Goal: Check status: Check status

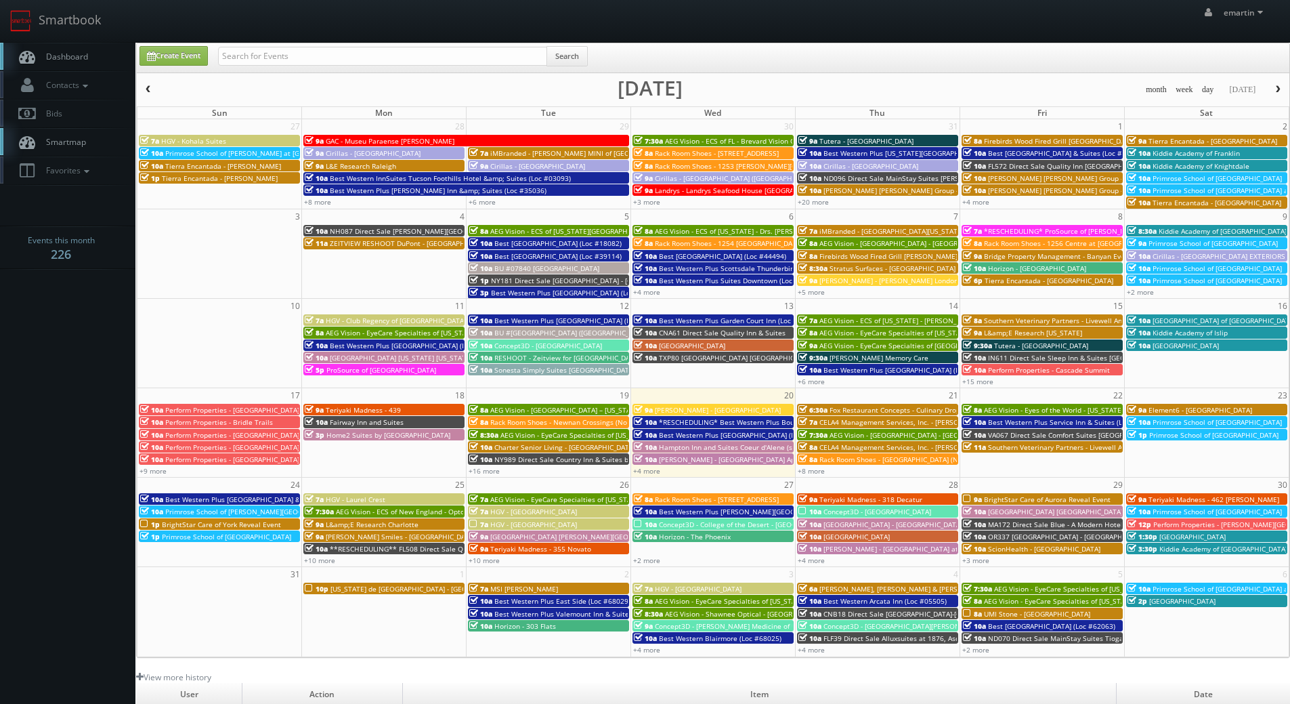
scroll to position [233, 0]
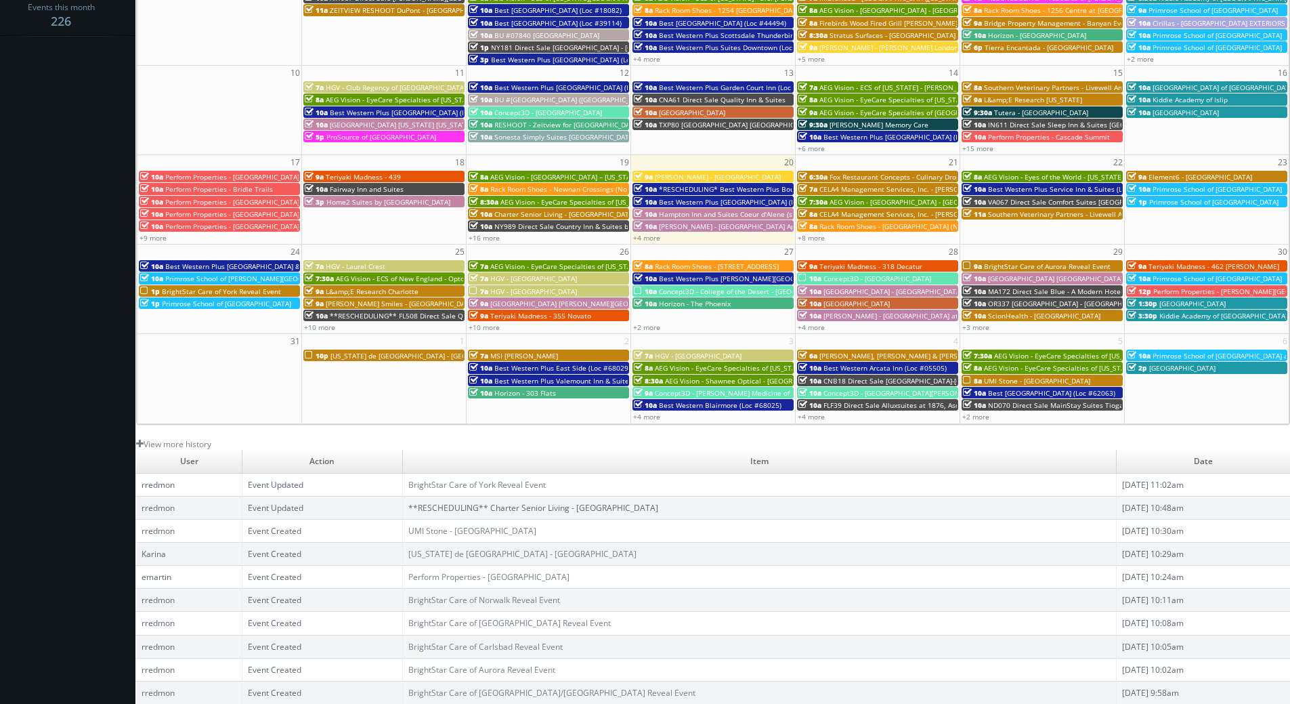
click at [509, 509] on link "**RESCHEDULING** Charter Senior Living - [GEOGRAPHIC_DATA]" at bounding box center [533, 508] width 250 height 12
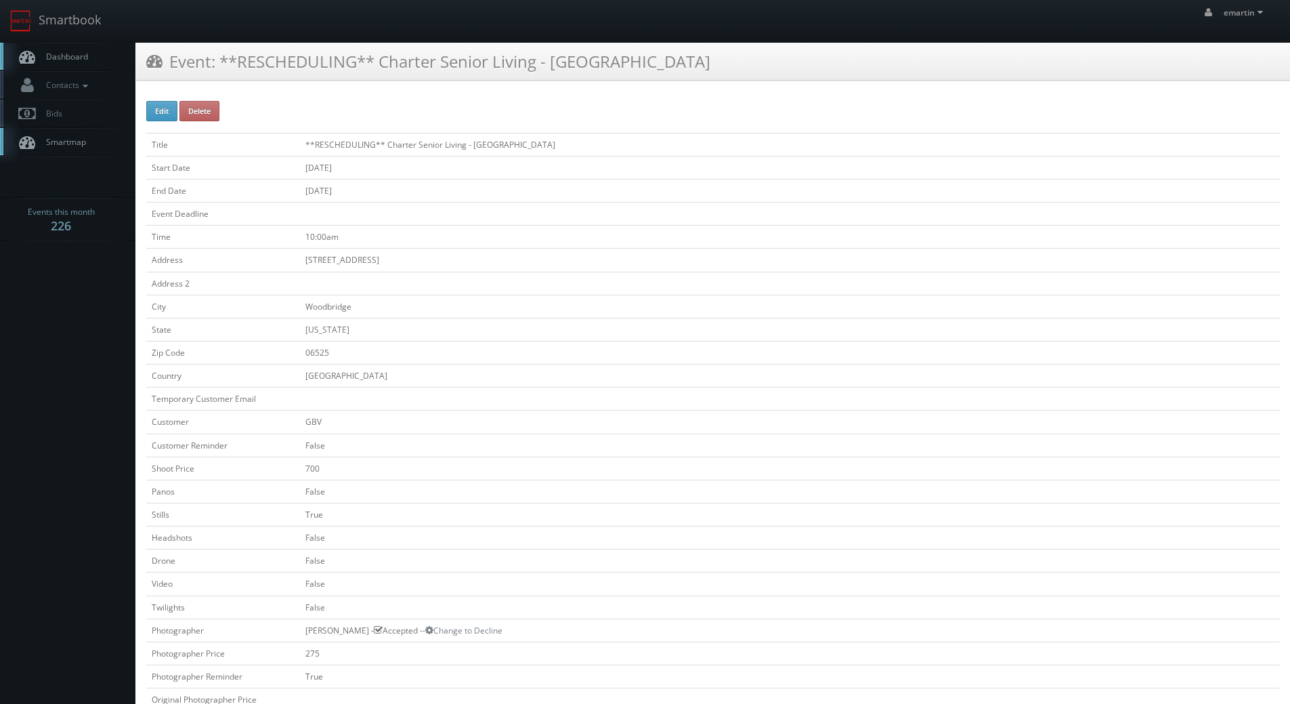
click at [85, 68] on link "Dashboard" at bounding box center [67, 57] width 135 height 28
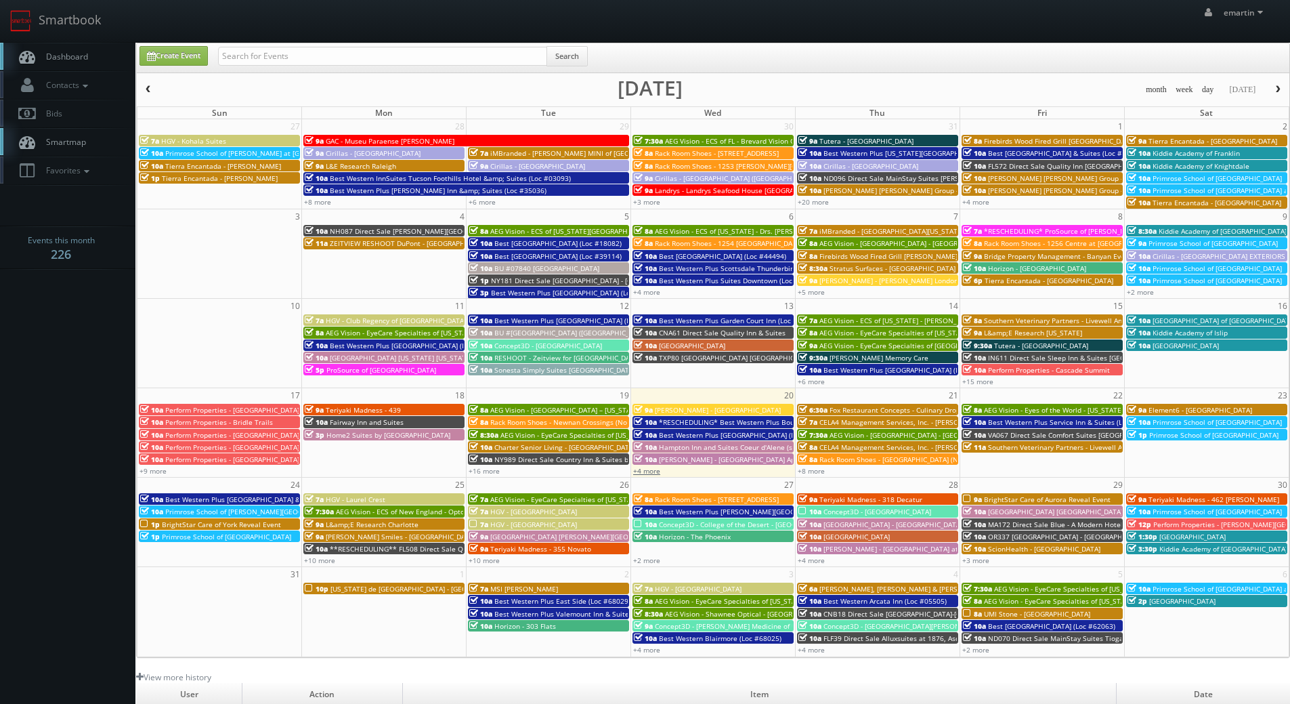
click at [653, 469] on link "+4 more" at bounding box center [646, 470] width 27 height 9
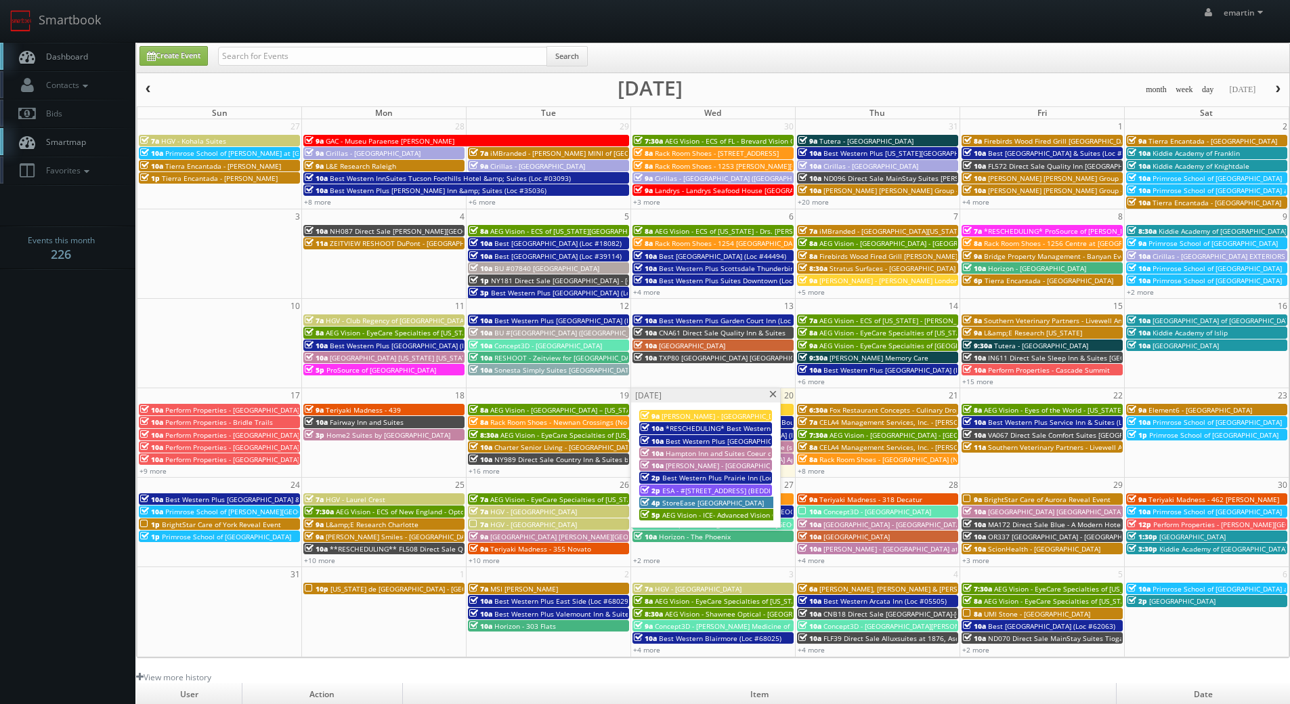
click at [769, 395] on span at bounding box center [773, 394] width 9 height 7
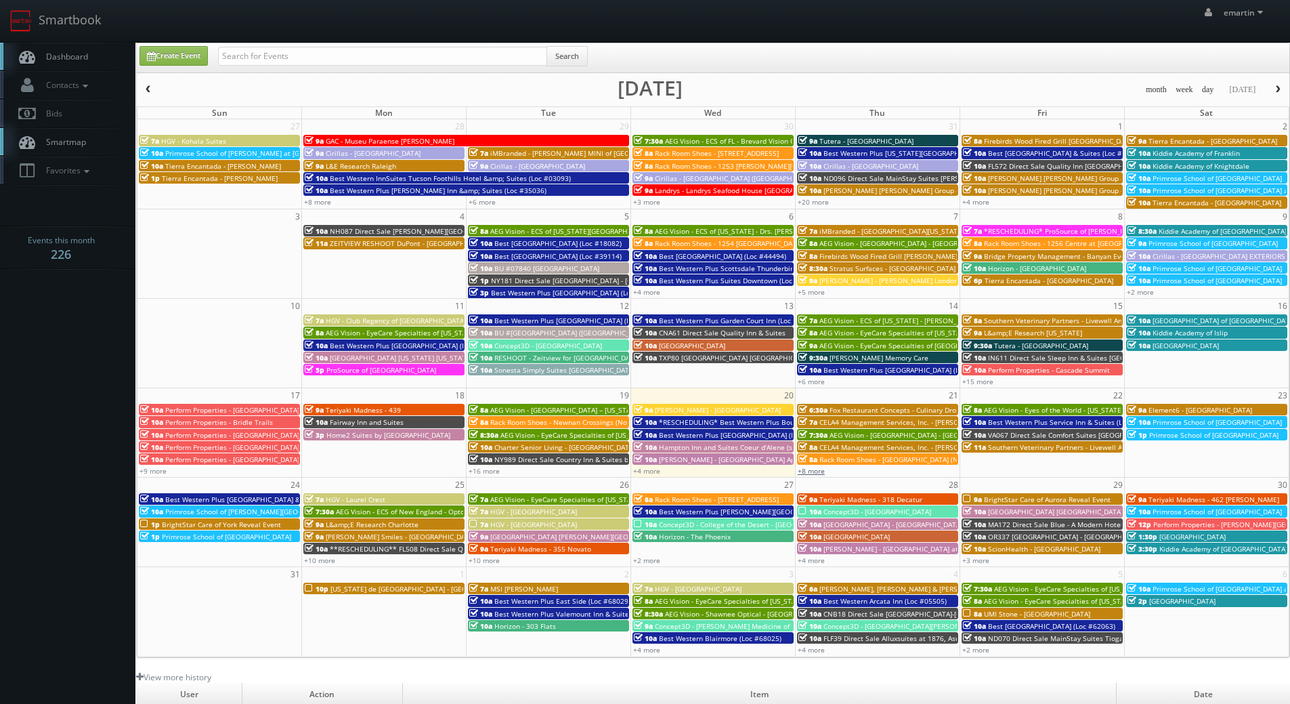
click at [813, 475] on link "+8 more" at bounding box center [811, 470] width 27 height 9
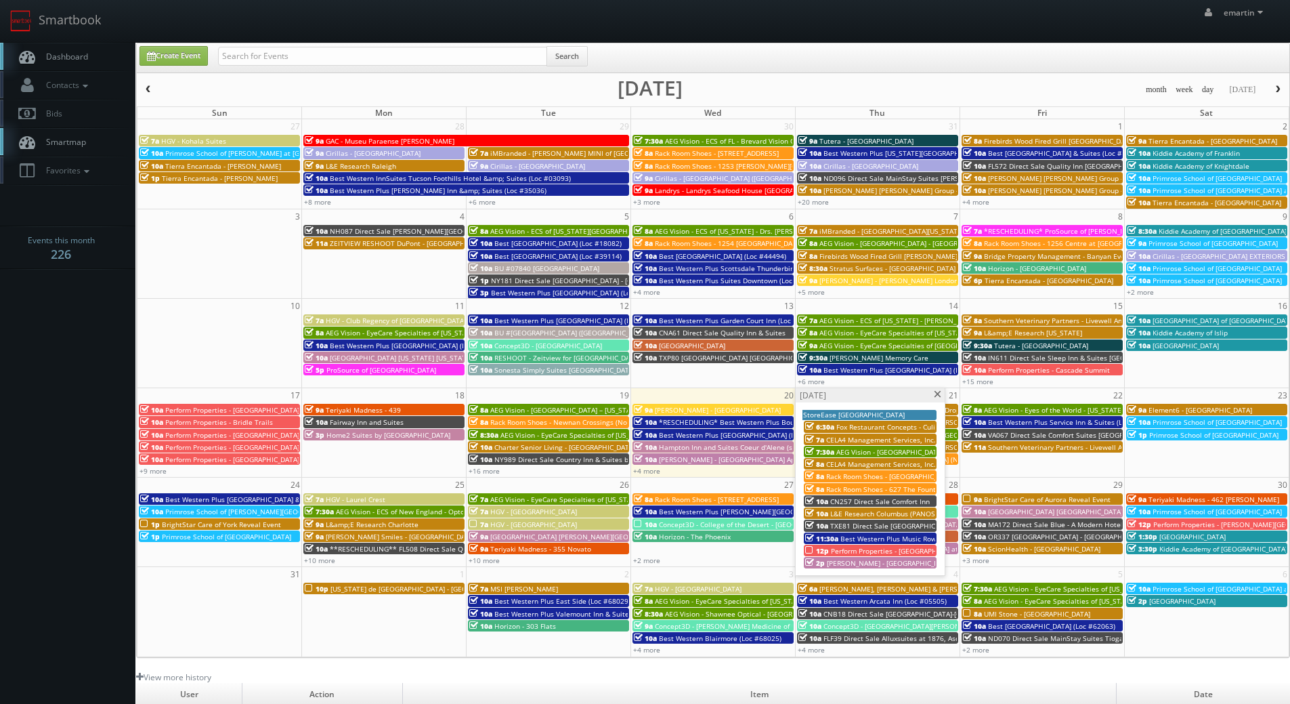
click at [839, 539] on div "11:30a Best Western Plus Music Row (Loc #43150)" at bounding box center [870, 538] width 130 height 10
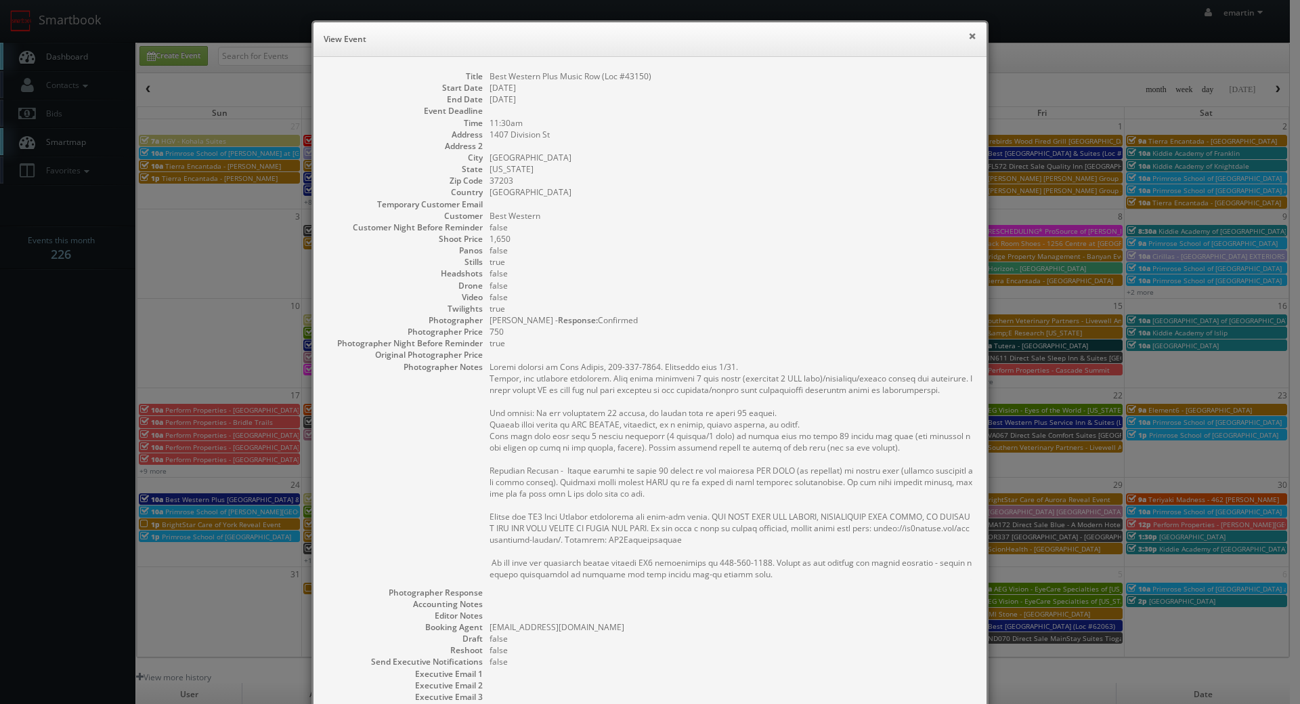
click at [968, 36] on button "×" at bounding box center [972, 35] width 8 height 9
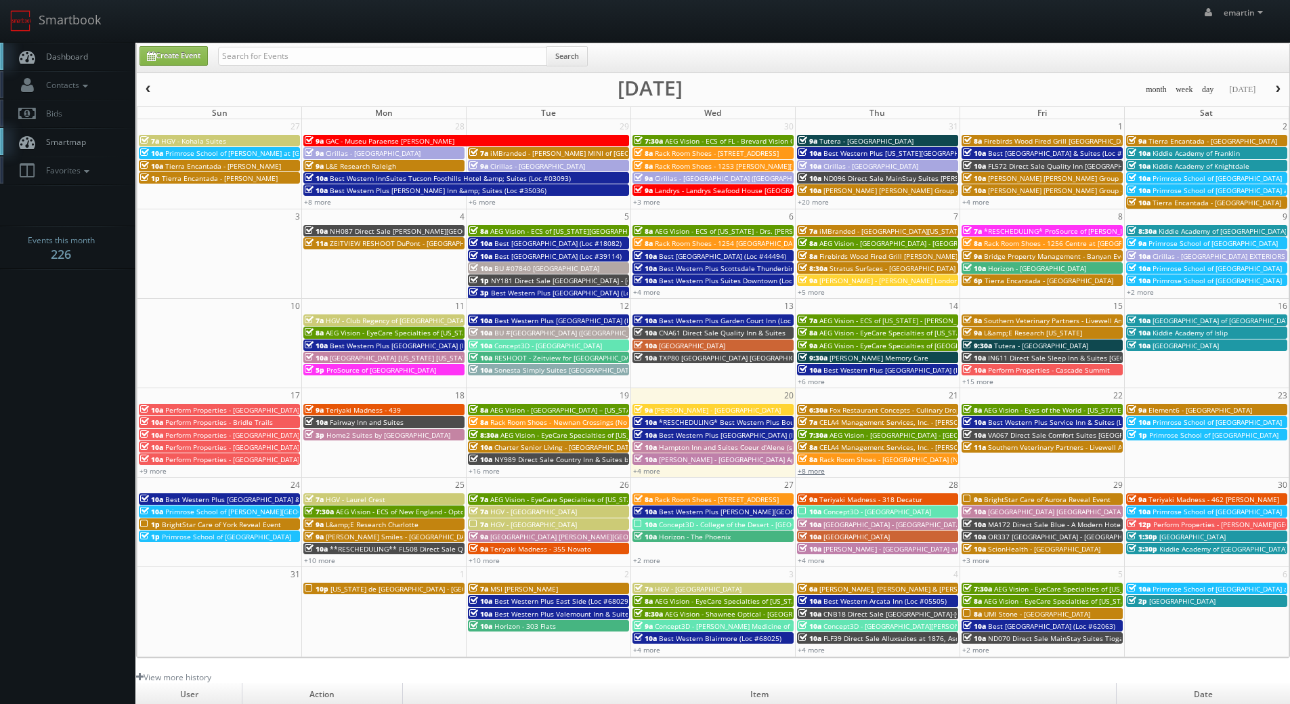
click at [810, 472] on link "+8 more" at bounding box center [811, 470] width 27 height 9
click at [53, 43] on link "Dashboard" at bounding box center [67, 57] width 135 height 28
click at [319, 557] on link "+10 more" at bounding box center [319, 559] width 31 height 9
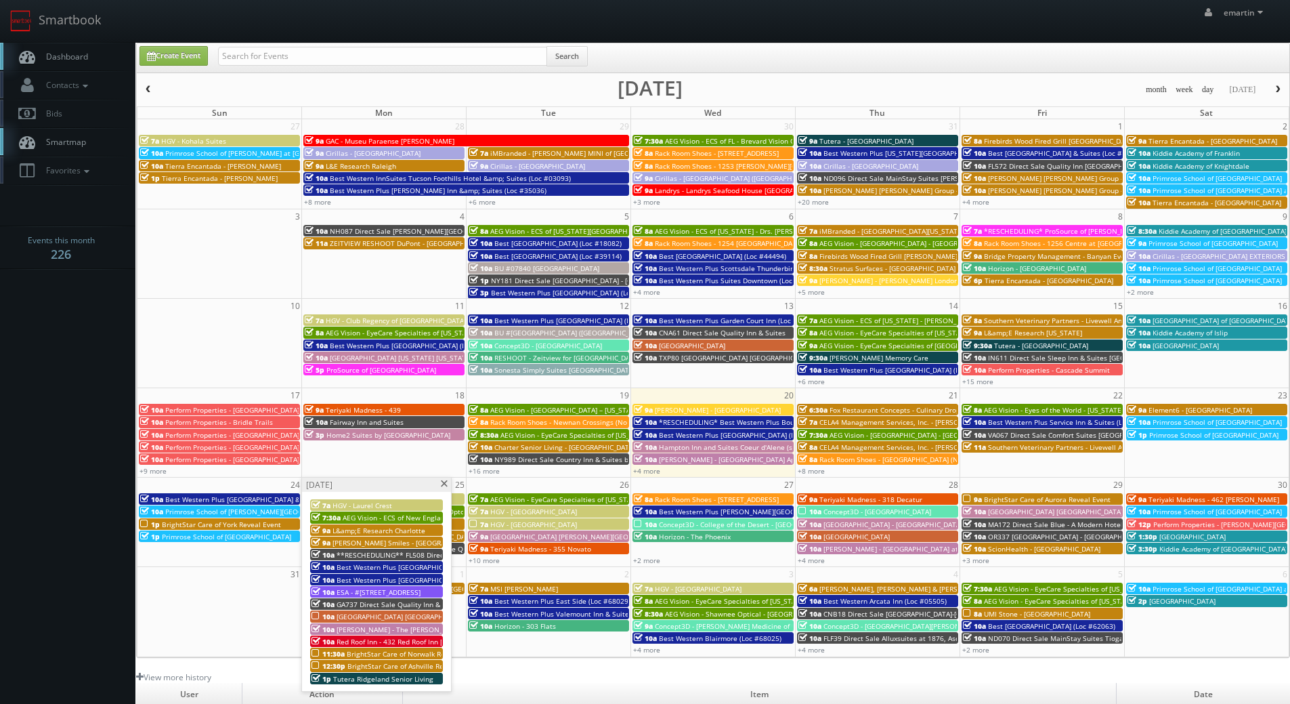
click at [345, 577] on span "Best Western Plus [GEOGRAPHIC_DATA] (Loc #50153)" at bounding box center [423, 579] width 172 height 9
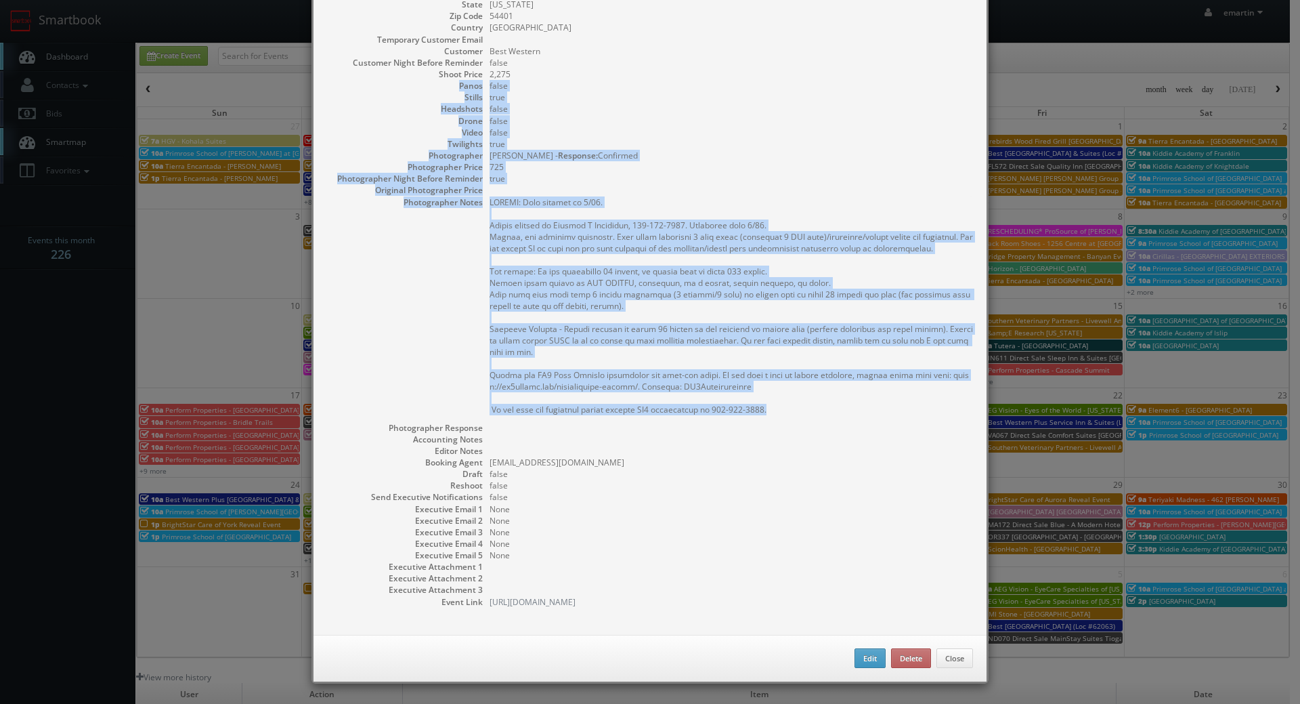
scroll to position [29, 0]
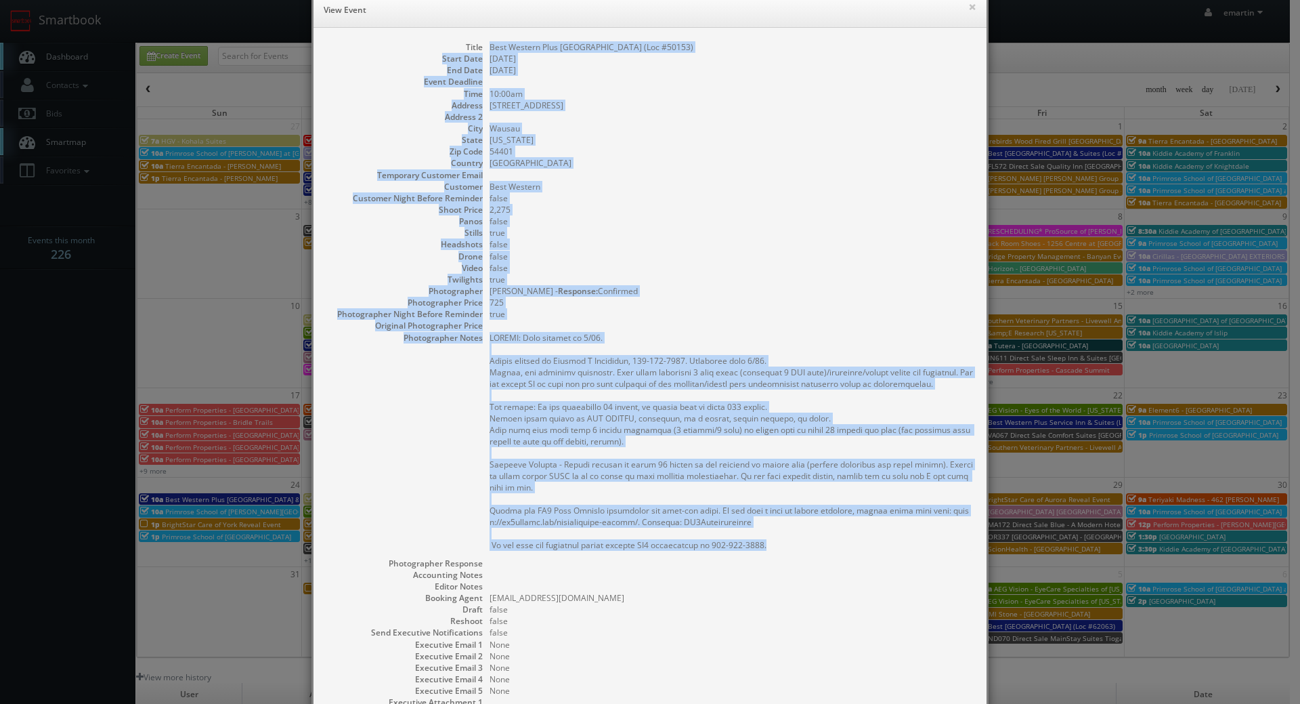
drag, startPoint x: 796, startPoint y: 419, endPoint x: 427, endPoint y: 39, distance: 530.1
click at [427, 39] on div "Title Best Western Plus Wausau Tower Inn (Loc #50153) Start Date 08/25/2025 End…" at bounding box center [650, 399] width 673 height 742
copy dl "Best Western Plus Wausau Tower Inn (Loc #50153) Start Date 08/25/2025 End Date …"
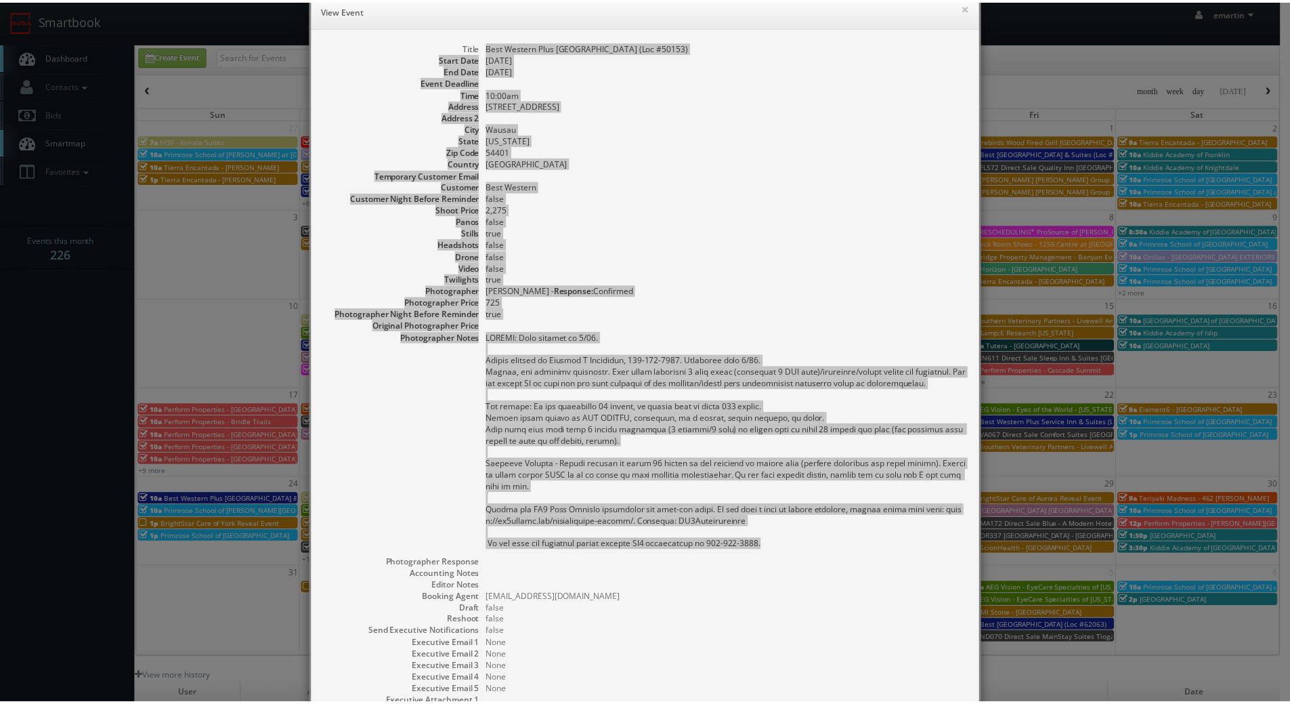
scroll to position [165, 0]
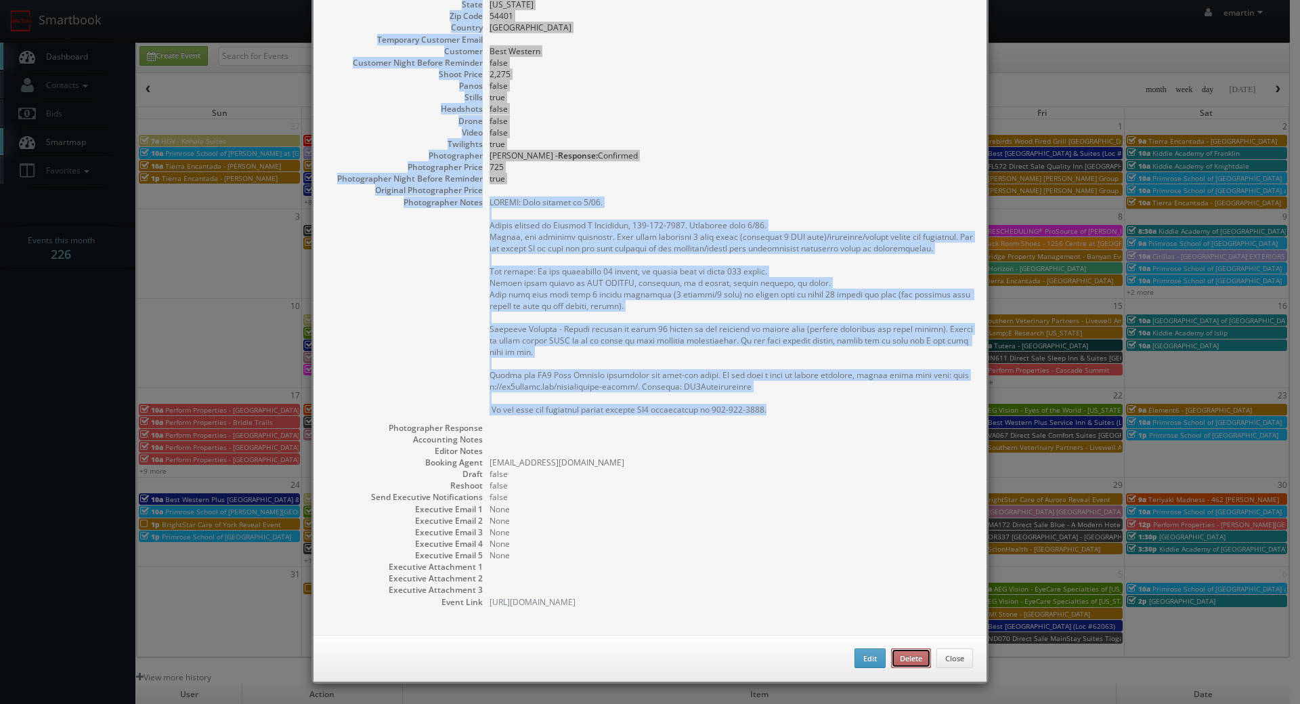
drag, startPoint x: 891, startPoint y: 655, endPoint x: 707, endPoint y: 41, distance: 641.9
click at [891, 655] on button "Delete" at bounding box center [911, 658] width 40 height 20
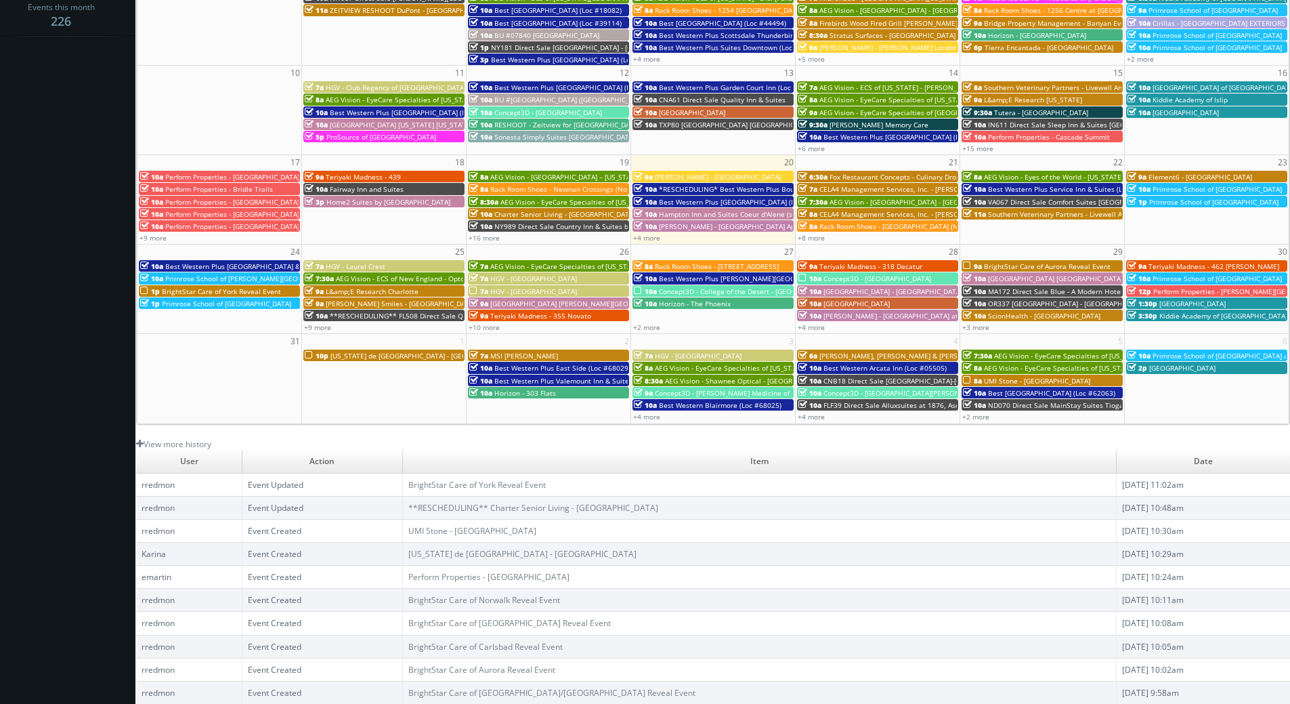
scroll to position [0, 0]
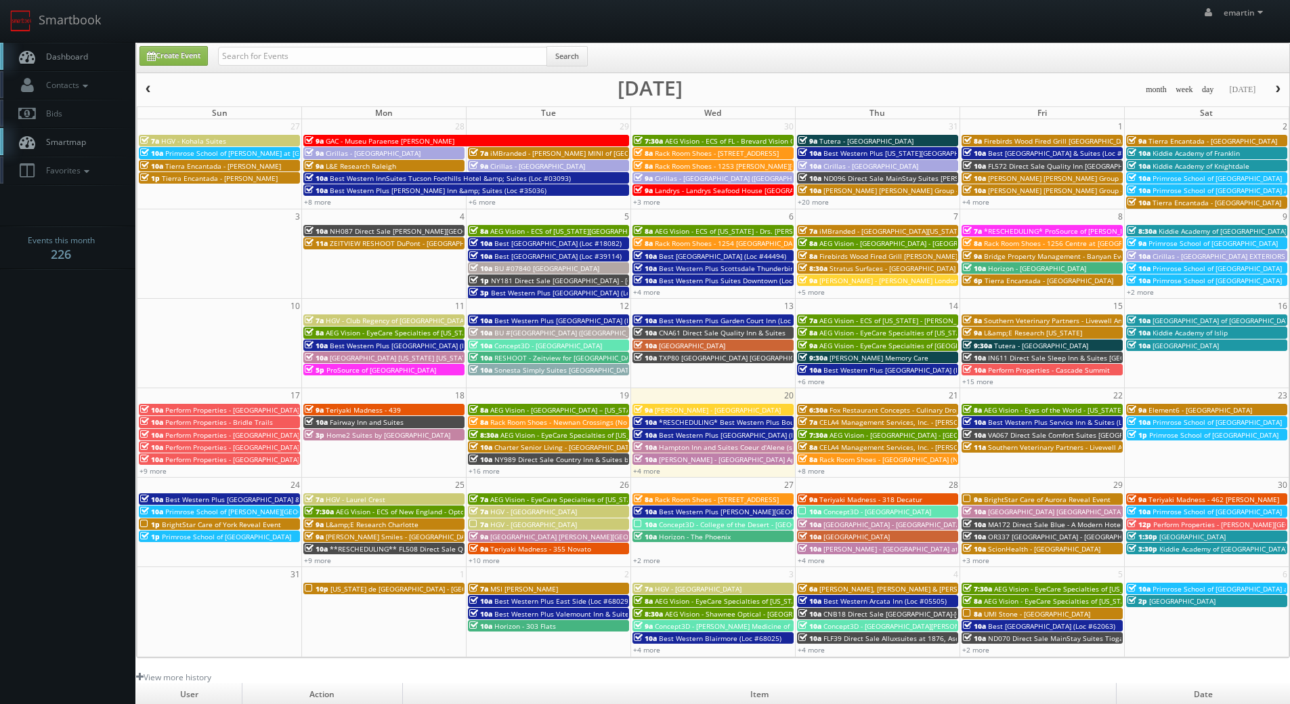
click at [85, 60] on span "Dashboard" at bounding box center [63, 57] width 49 height 12
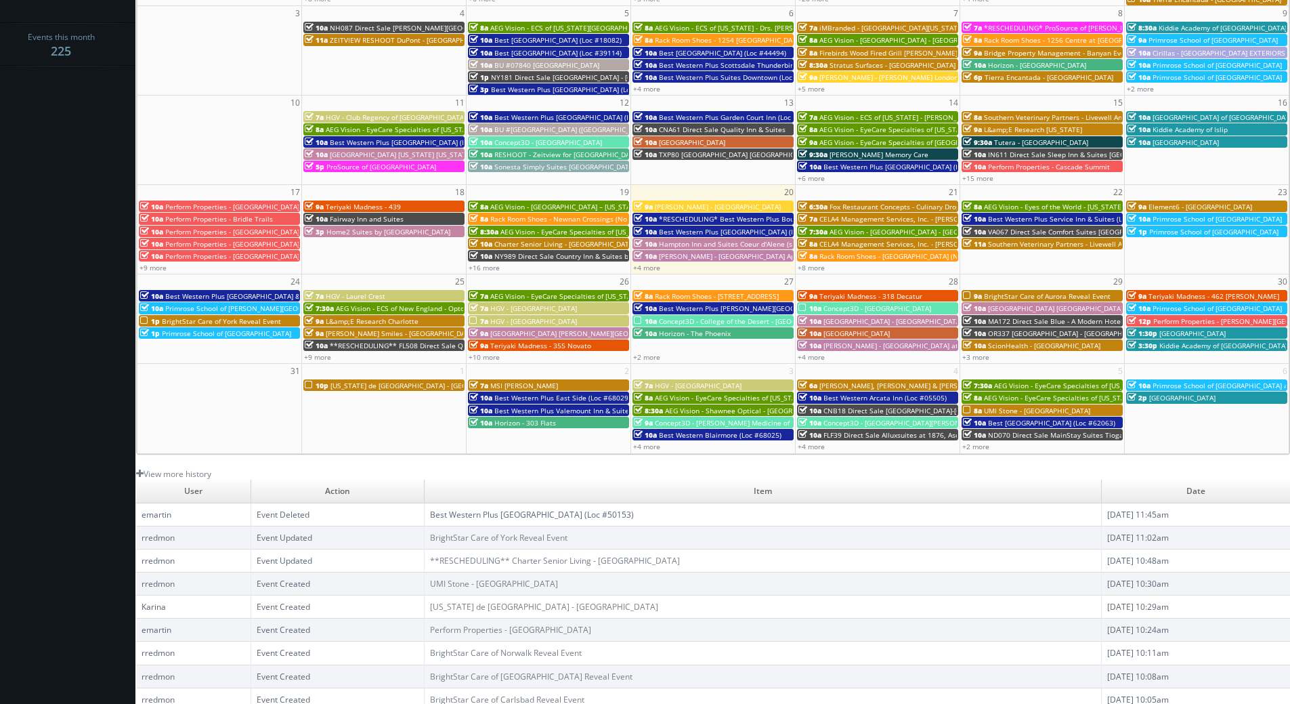
click at [573, 520] on td "Best Western Plus [GEOGRAPHIC_DATA] (Loc #50153)" at bounding box center [763, 513] width 677 height 23
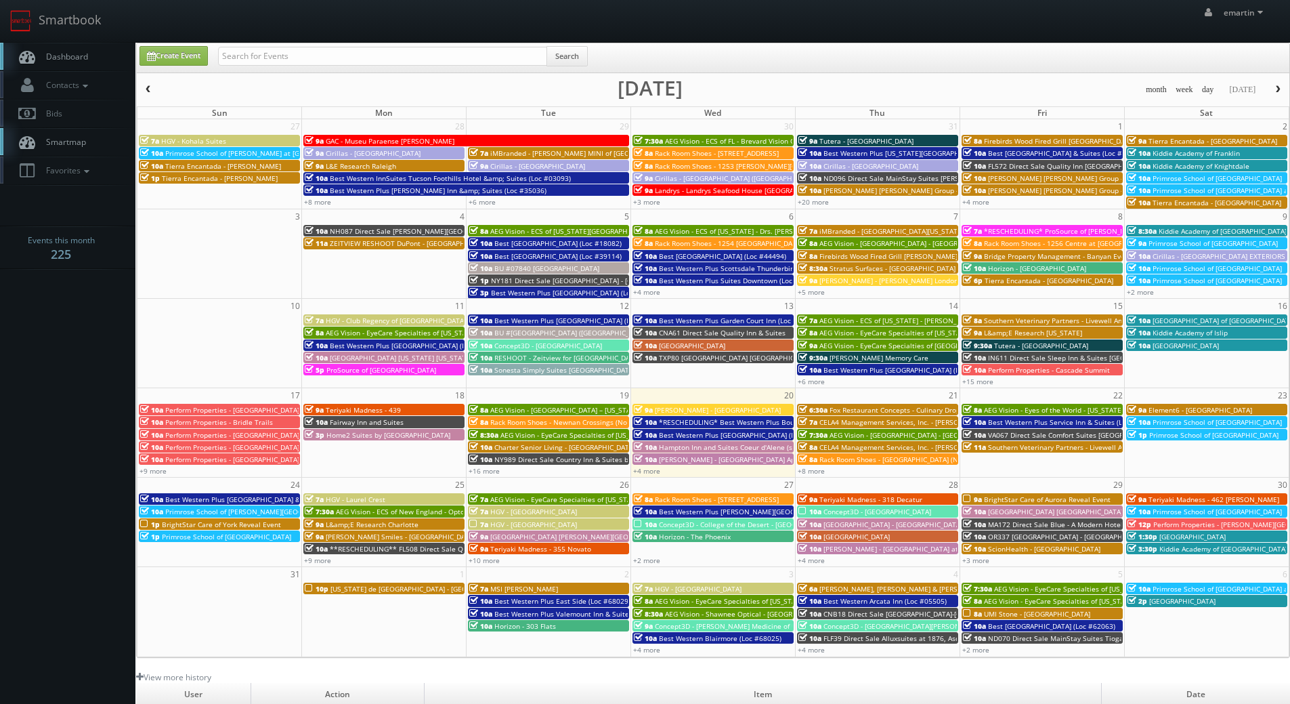
drag, startPoint x: 154, startPoint y: 27, endPoint x: 138, endPoint y: 34, distance: 17.0
click at [154, 27] on div "emartin emartin Profile Logout" at bounding box center [645, 21] width 1290 height 42
click at [84, 60] on span "Dashboard" at bounding box center [63, 57] width 49 height 12
click at [288, 45] on div "Create Event Search" at bounding box center [713, 57] width 1153 height 29
click at [297, 48] on input "text" at bounding box center [382, 56] width 329 height 19
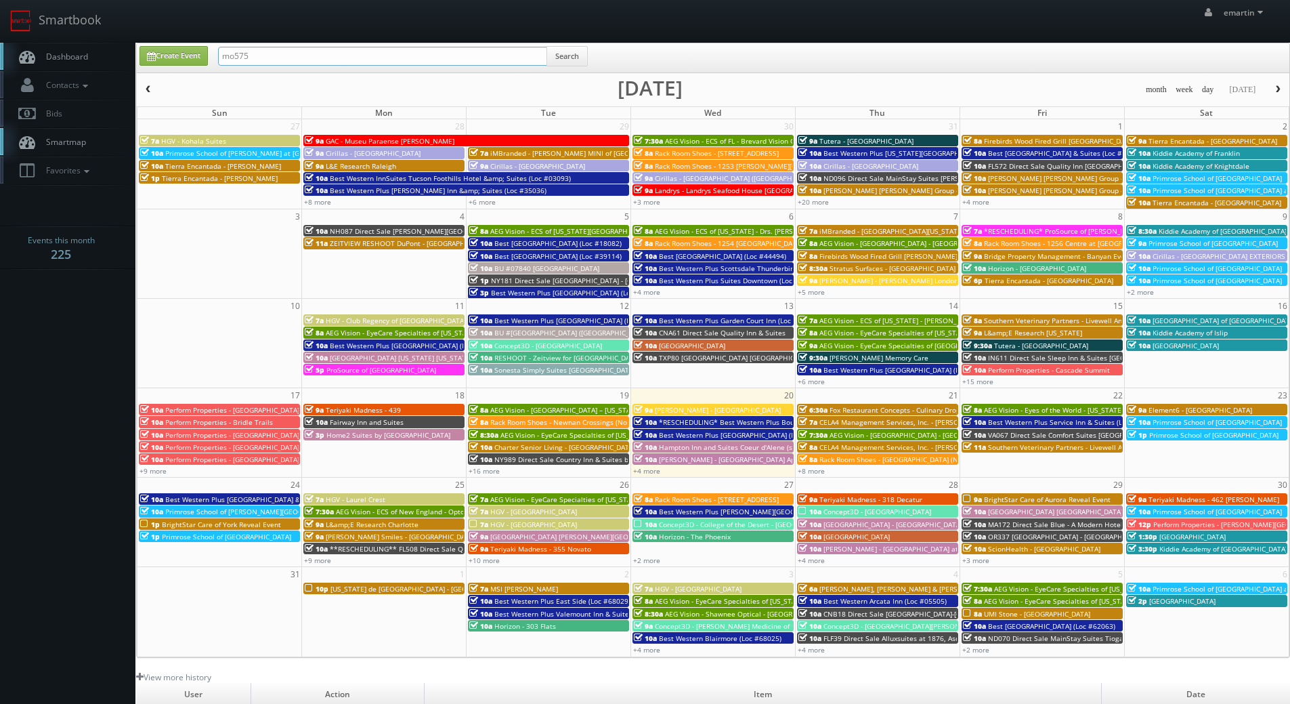
type input "mo575"
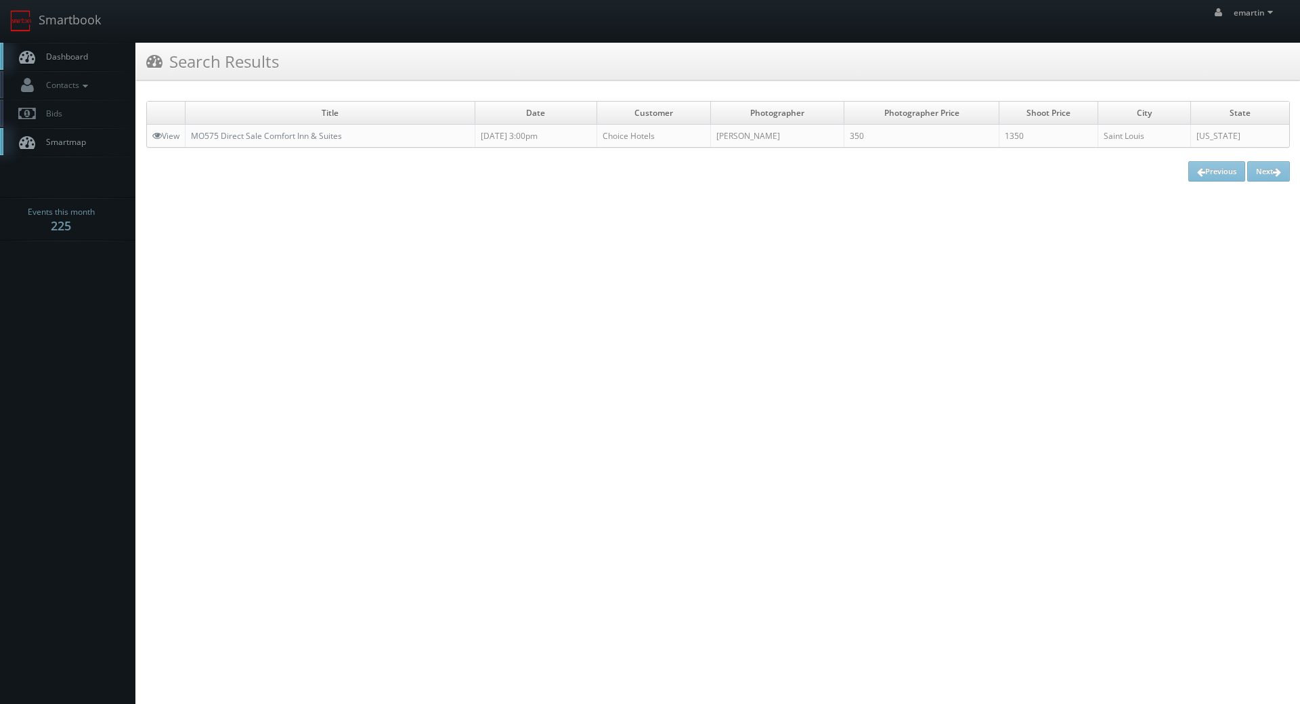
click at [470, 267] on html "Smartbook Toggle Side Navigation Toggle Top Navigation emartin emartin Profile …" at bounding box center [650, 352] width 1300 height 704
click at [270, 128] on td "MO575 Direct Sale Comfort Inn & Suites" at bounding box center [331, 136] width 290 height 23
click at [270, 134] on link "MO575 Direct Sale Comfort Inn & Suites" at bounding box center [266, 136] width 151 height 12
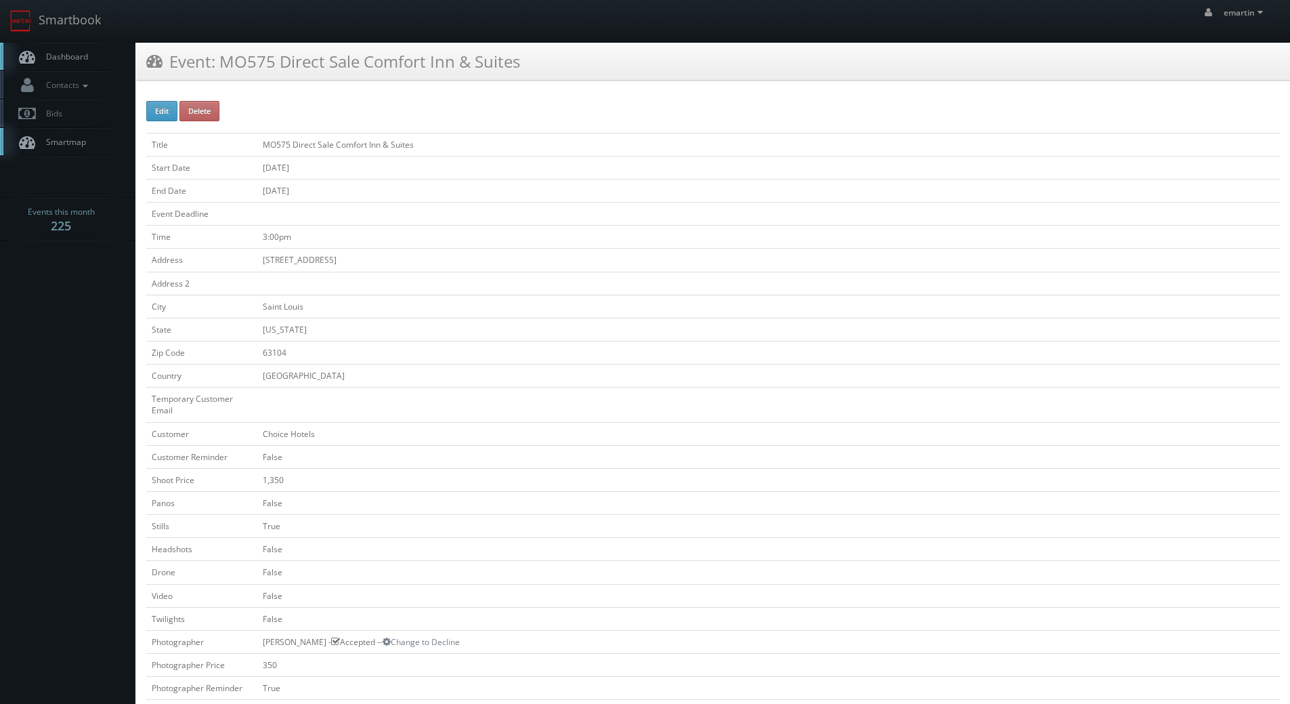
click at [488, 165] on td "[DATE]" at bounding box center [768, 167] width 1023 height 23
click at [114, 56] on link "Dashboard" at bounding box center [67, 57] width 135 height 28
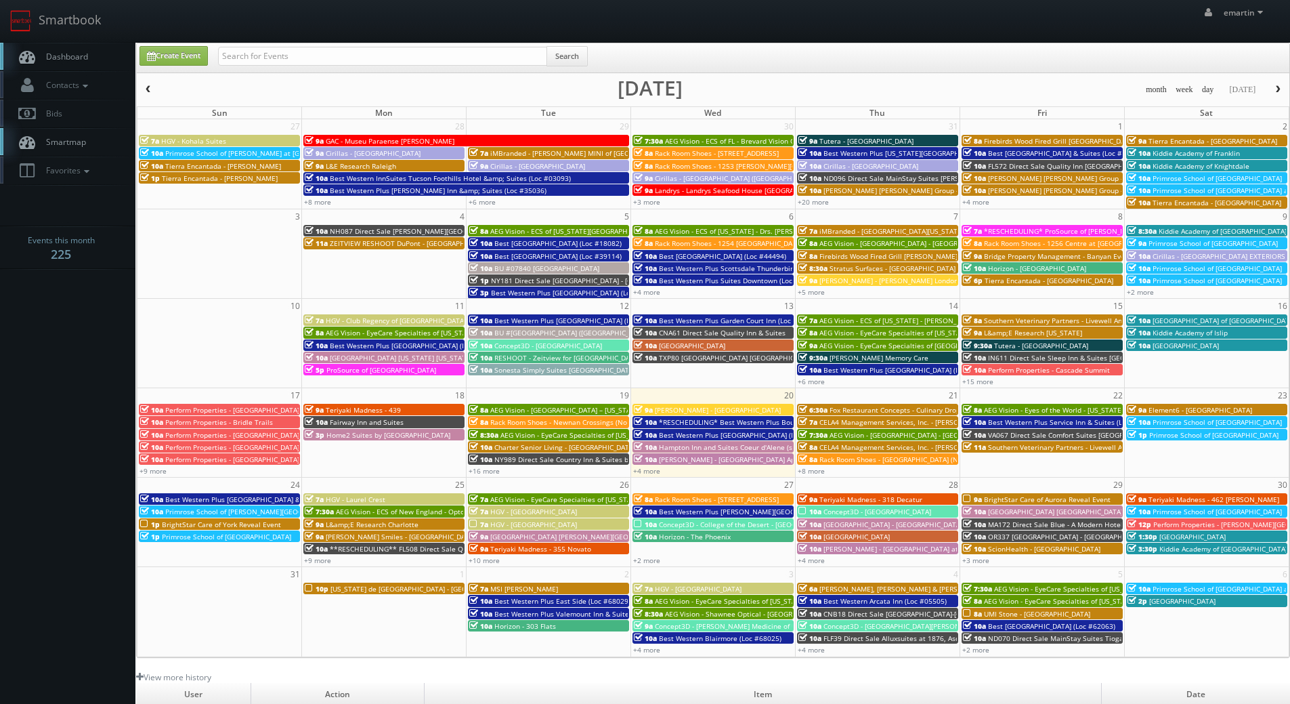
click at [719, 420] on span "*RESCHEDULING* Best Western Plus Boulder [GEOGRAPHIC_DATA] (Loc #06179)" at bounding box center [789, 421] width 261 height 9
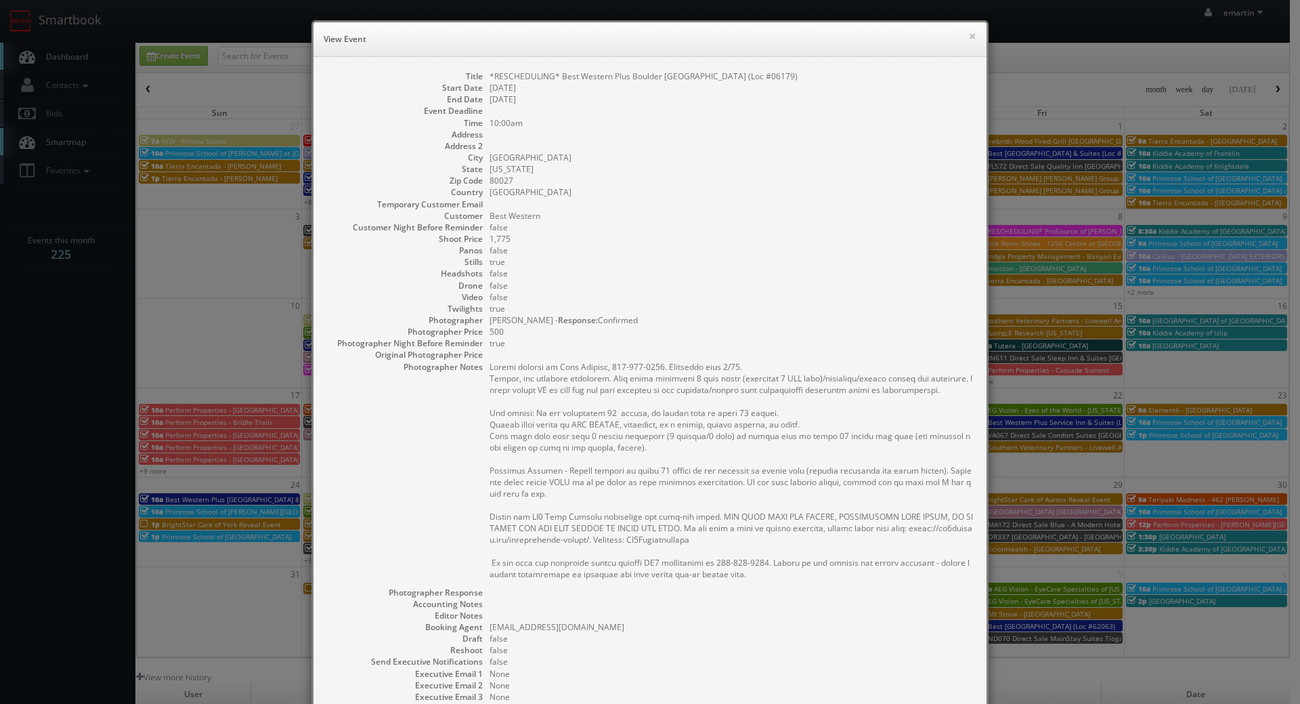
click at [691, 223] on dd "false" at bounding box center [731, 227] width 483 height 12
click at [614, 141] on dd at bounding box center [731, 146] width 483 height 12
click at [968, 39] on button "×" at bounding box center [972, 35] width 8 height 9
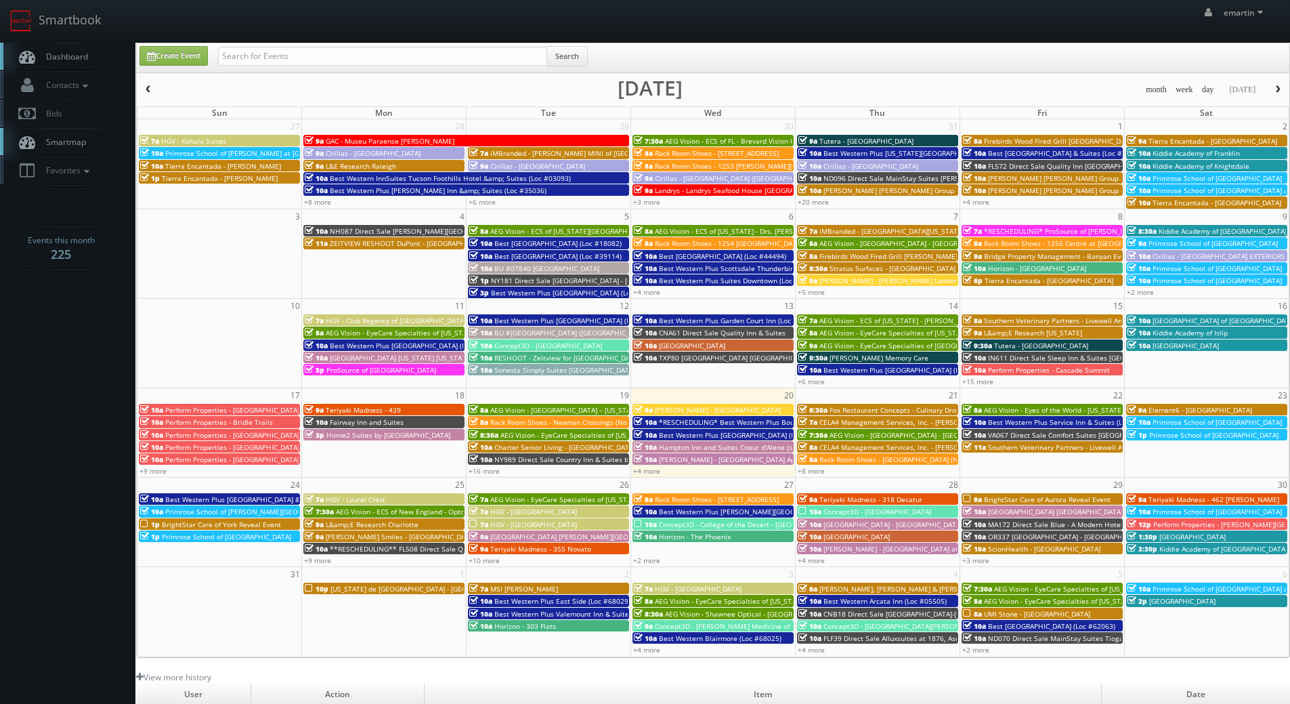
drag, startPoint x: 68, startPoint y: 54, endPoint x: 86, endPoint y: 52, distance: 17.7
click at [68, 53] on span "Dashboard" at bounding box center [63, 57] width 49 height 12
click at [649, 466] on link "+4 more" at bounding box center [646, 470] width 27 height 9
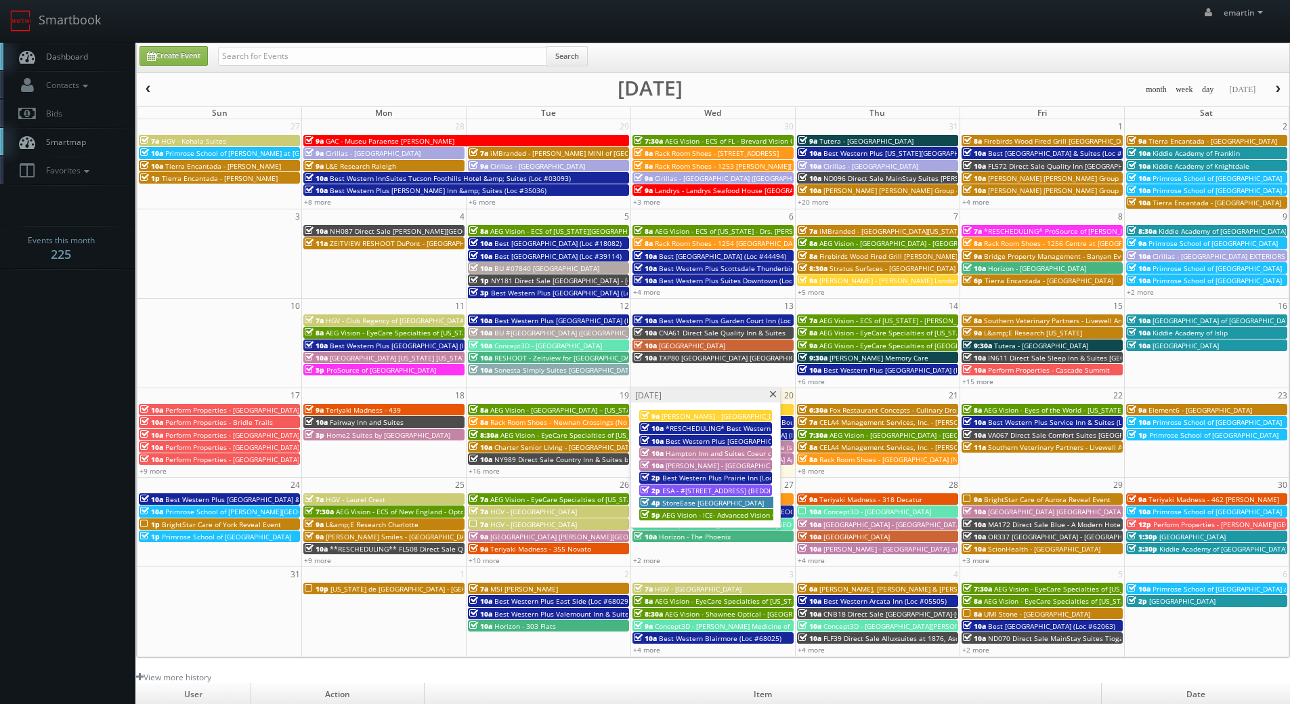
click at [730, 431] on span "*RESCHEDULING* Best Western Plus Boulder [GEOGRAPHIC_DATA] (Loc #06179)" at bounding box center [796, 427] width 261 height 9
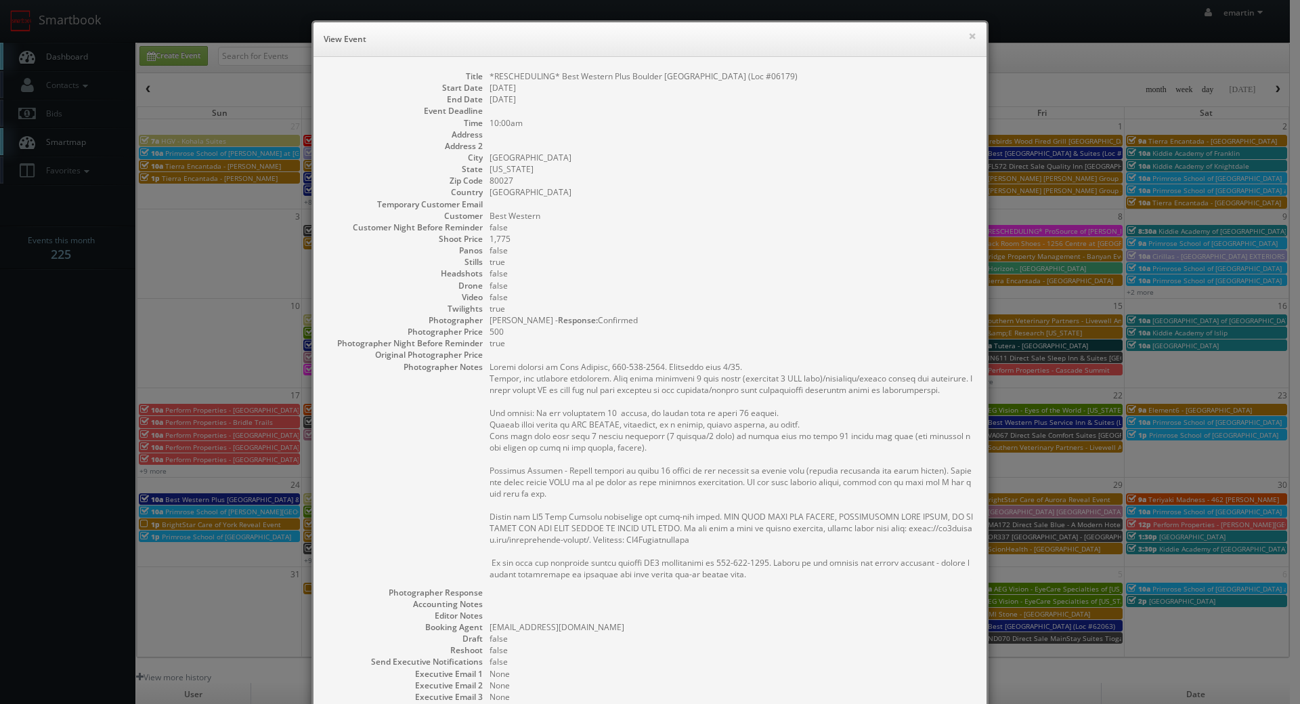
click at [750, 211] on dd "Best Western" at bounding box center [731, 216] width 483 height 12
click at [776, 303] on dd "true" at bounding box center [731, 309] width 483 height 12
click at [709, 164] on dd "Colorado" at bounding box center [731, 169] width 483 height 12
click at [970, 33] on button "×" at bounding box center [972, 35] width 8 height 9
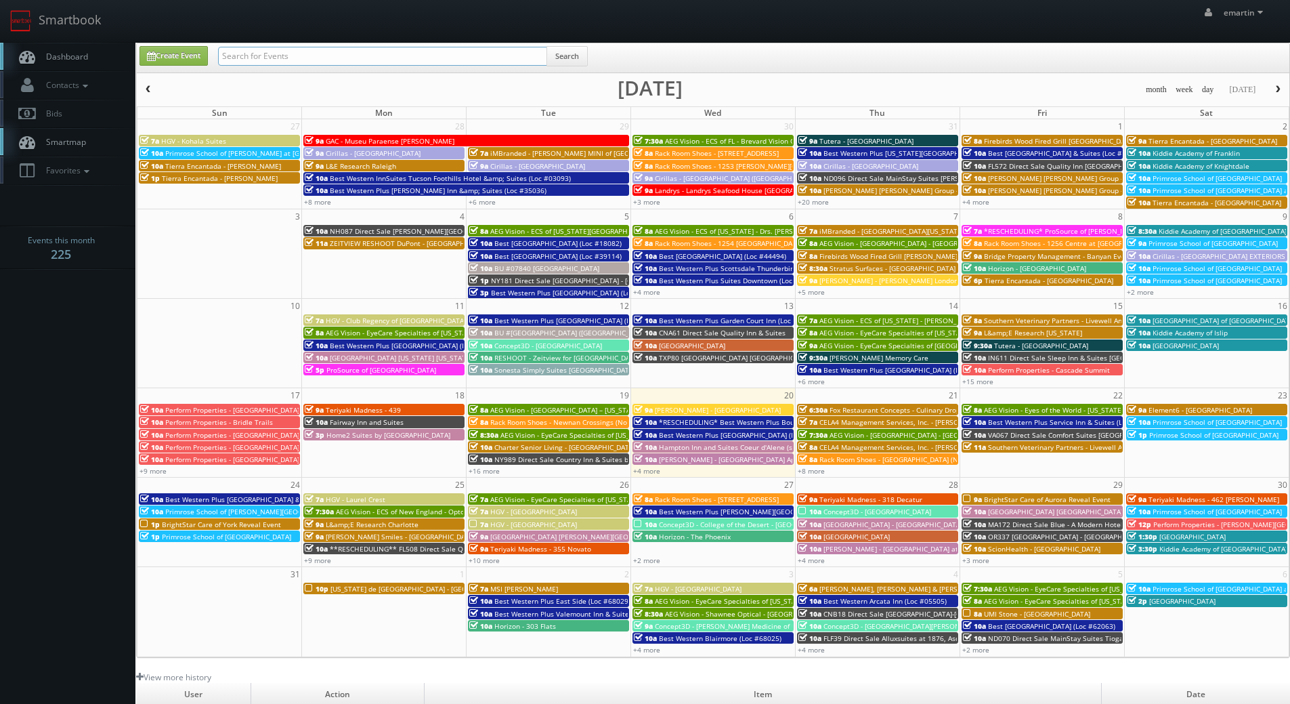
click at [370, 54] on input "text" at bounding box center [382, 56] width 329 height 19
type input "06179"
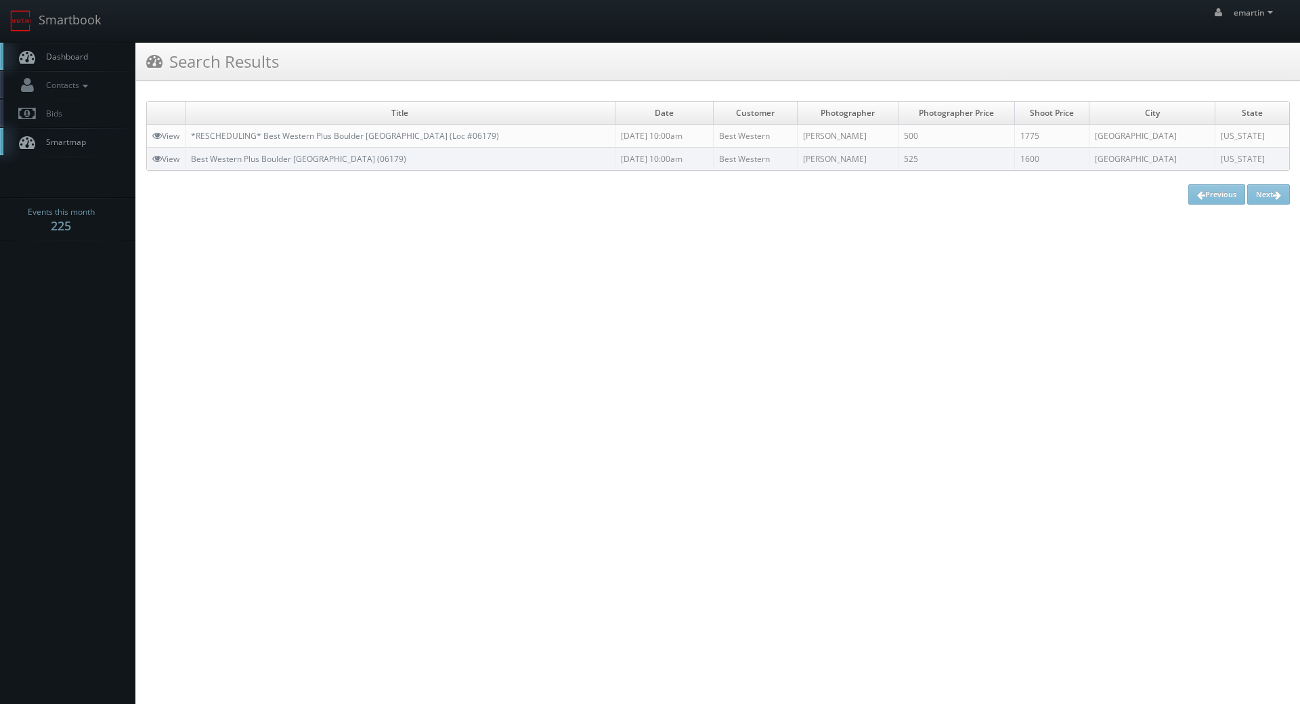
click at [70, 45] on link "Dashboard" at bounding box center [67, 57] width 135 height 28
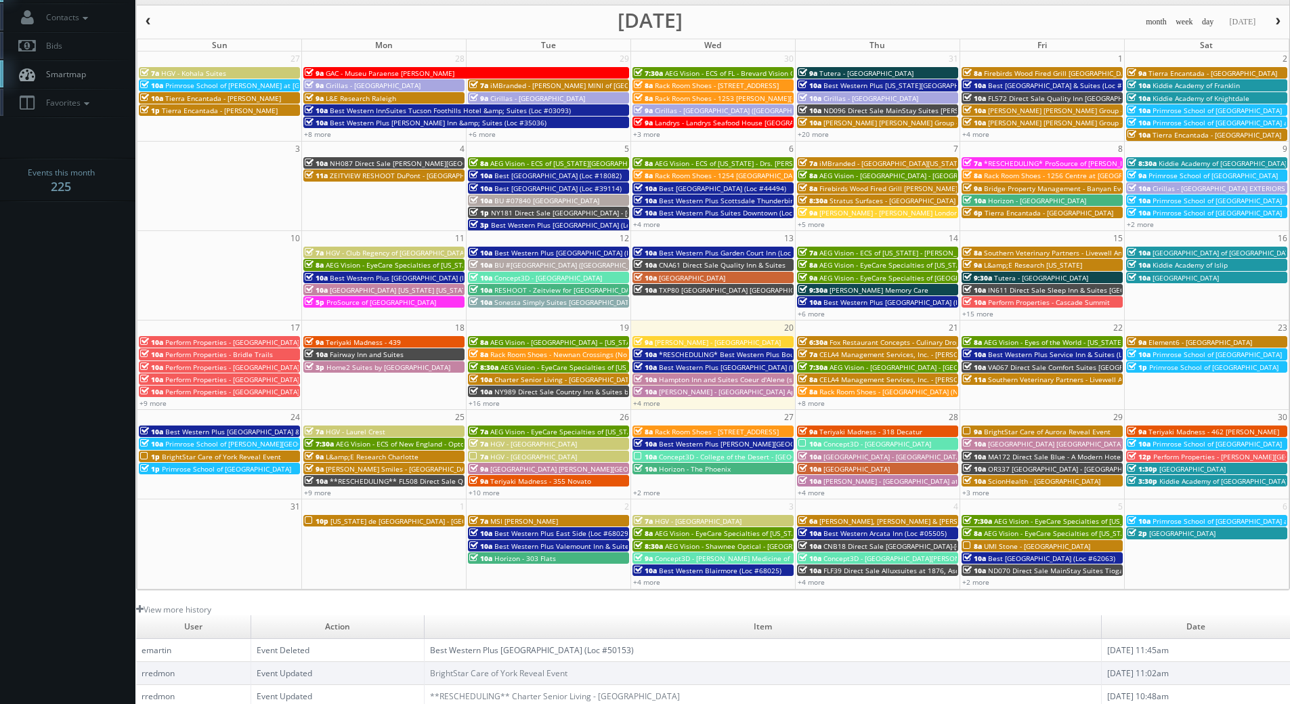
scroll to position [233, 0]
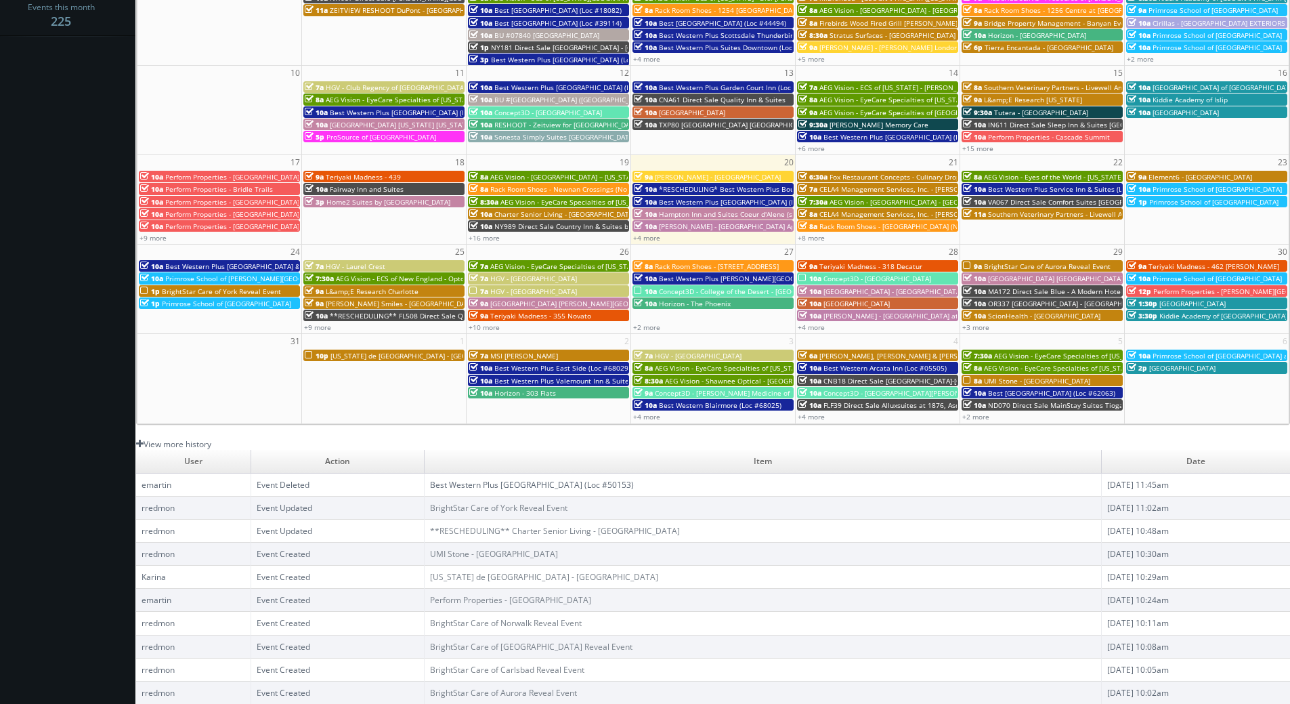
click at [163, 448] on link "View more history" at bounding box center [173, 444] width 75 height 12
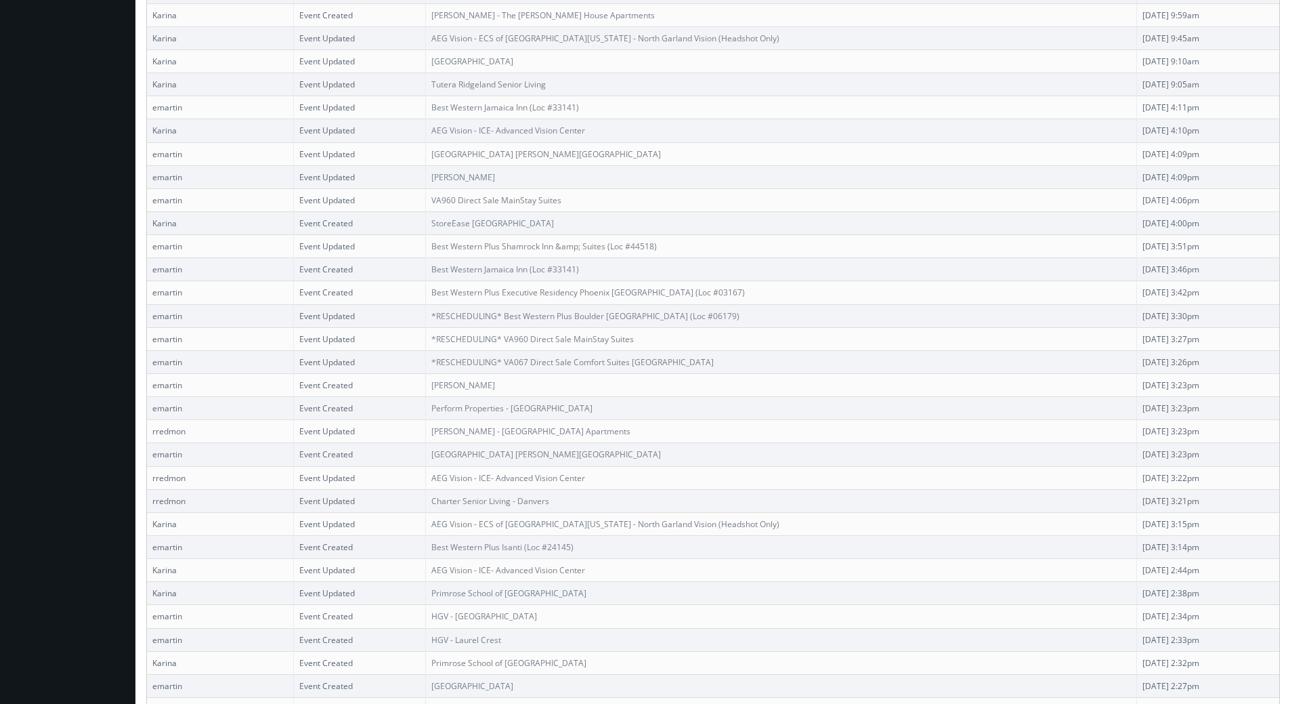
scroll to position [1777, 0]
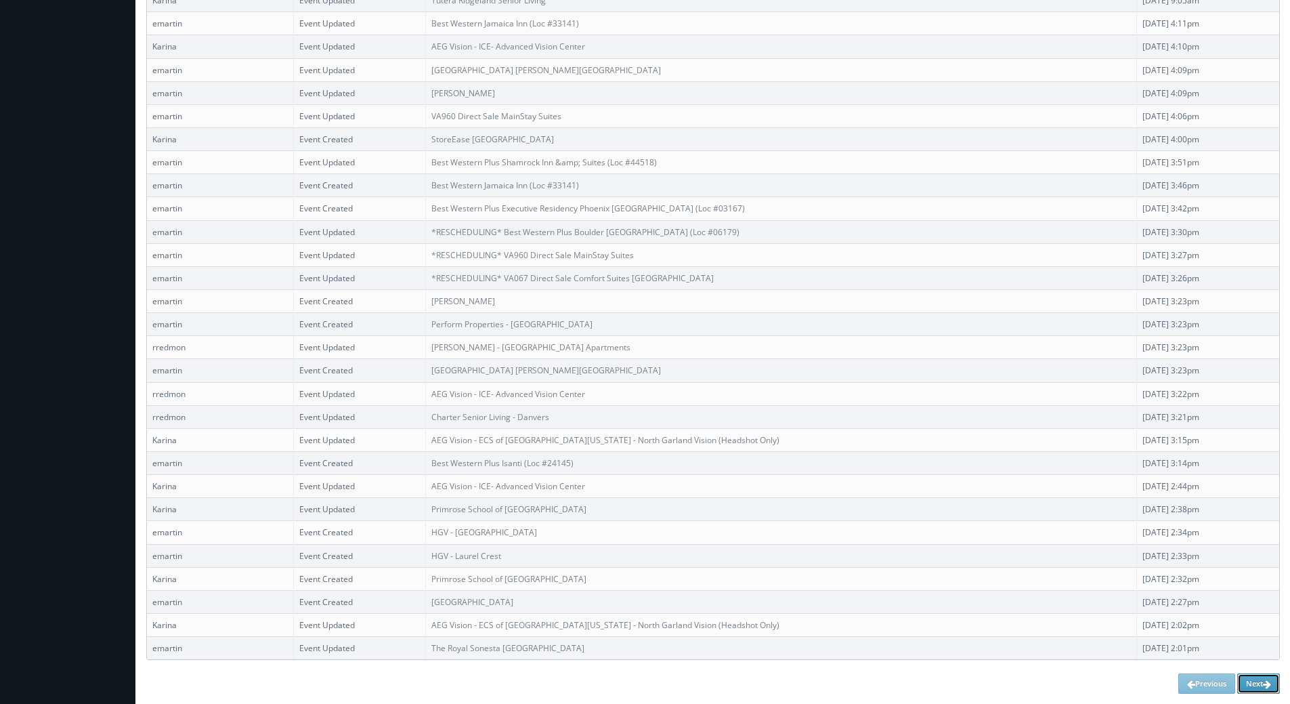
click at [1276, 683] on link "Next" at bounding box center [1258, 683] width 43 height 20
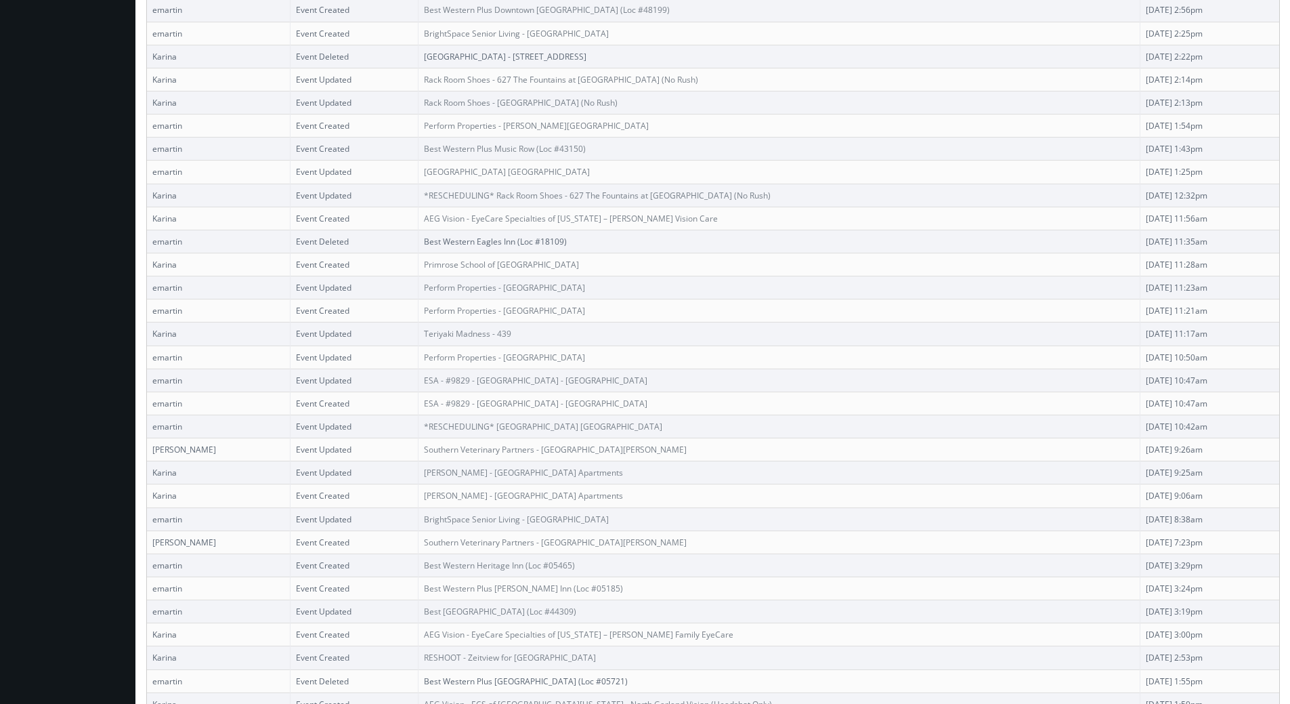
scroll to position [1777, 0]
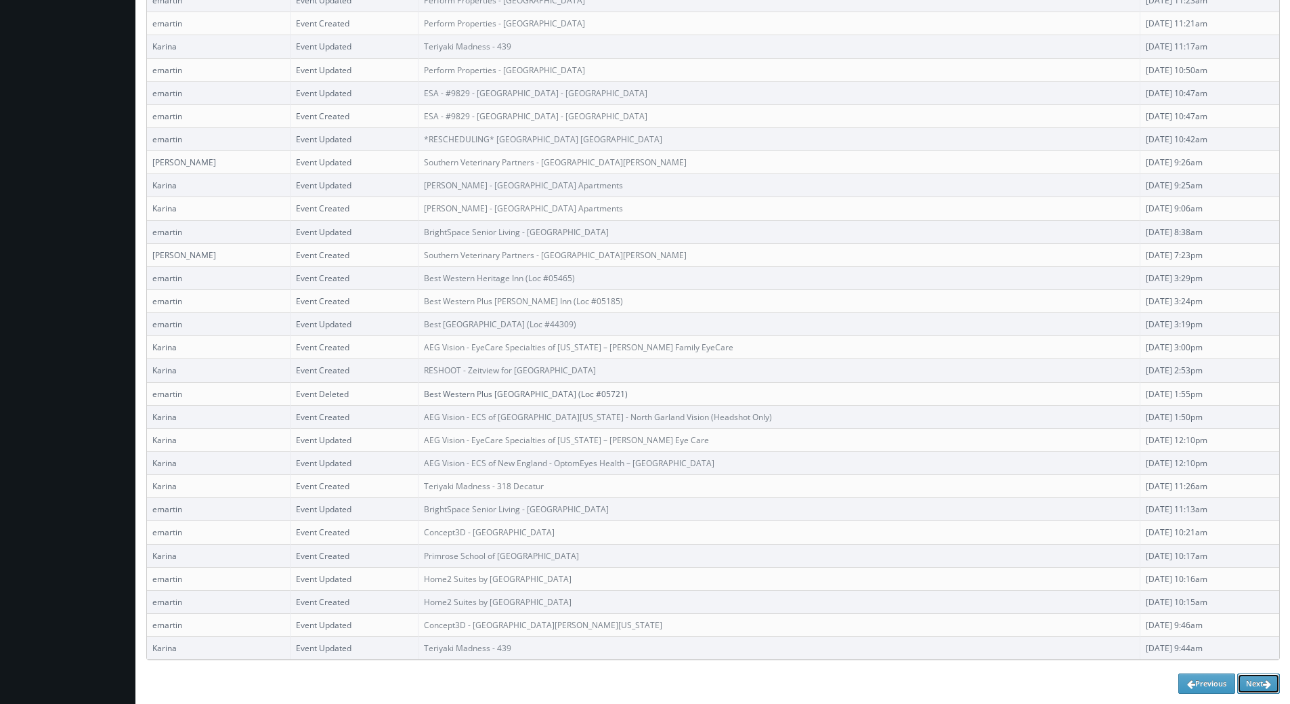
click at [1251, 680] on link "Next" at bounding box center [1258, 683] width 43 height 20
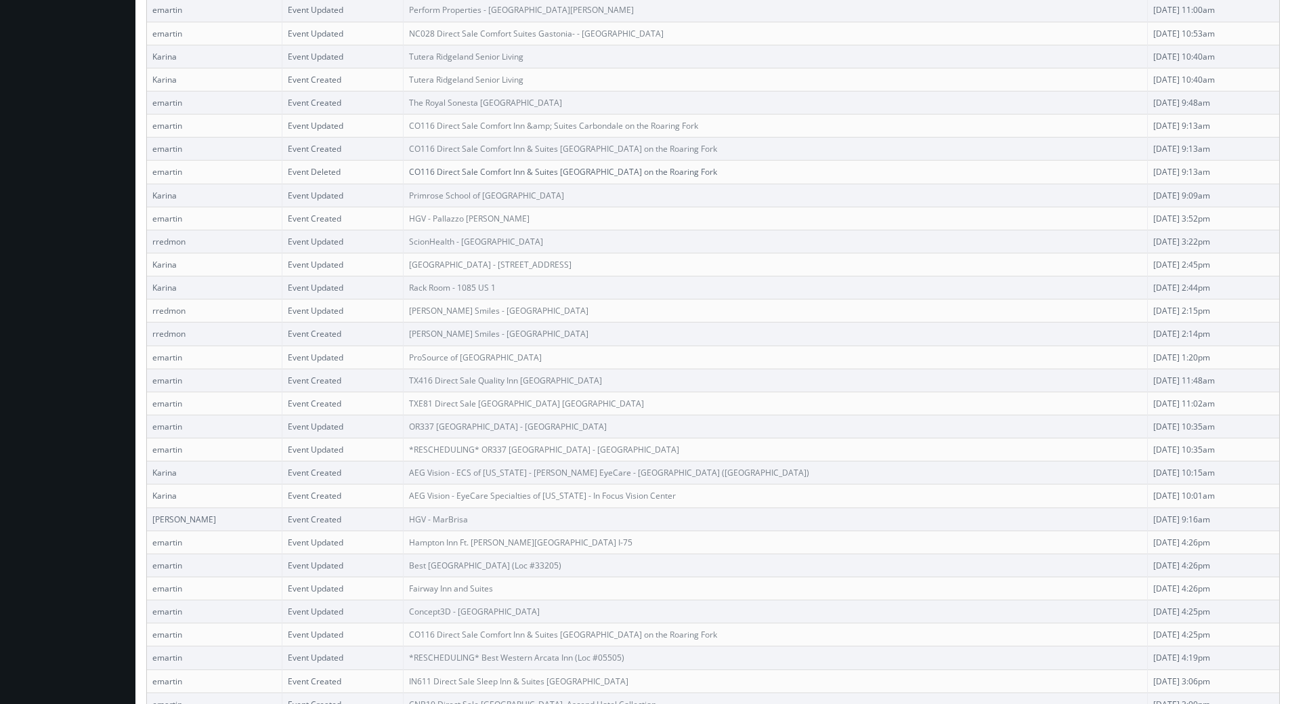
scroll to position [1777, 0]
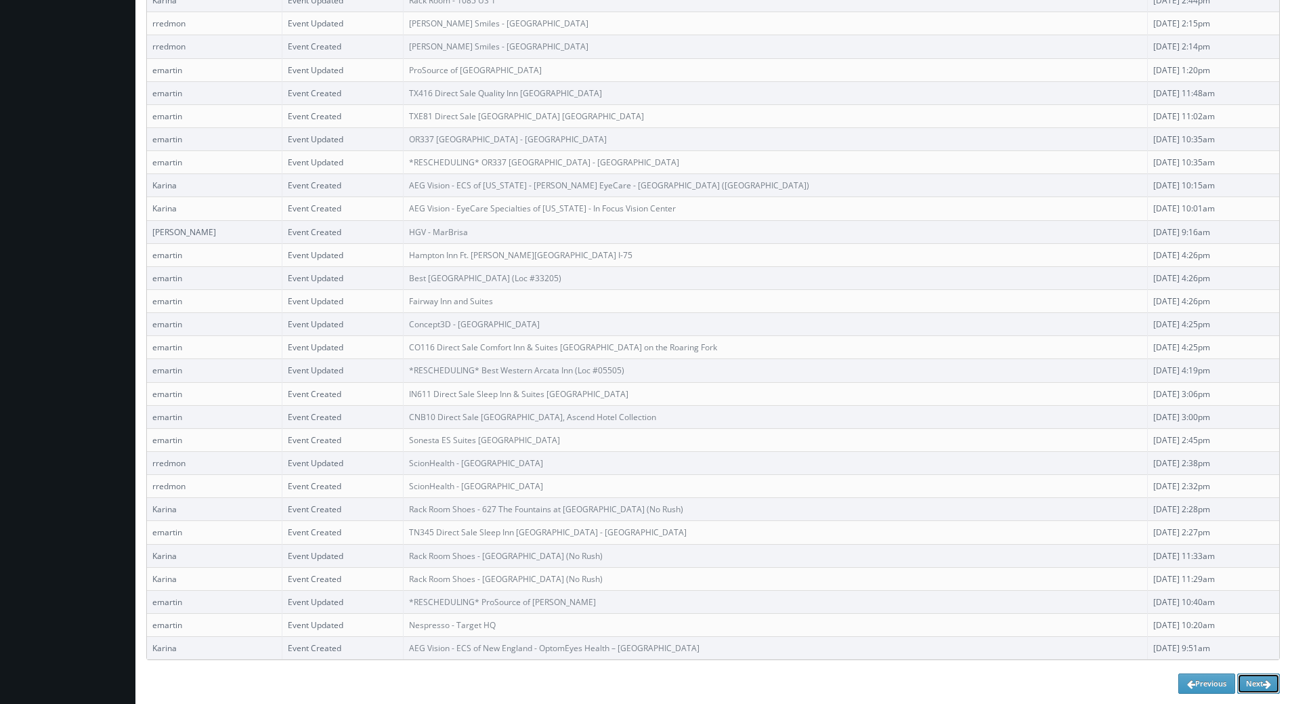
drag, startPoint x: 1249, startPoint y: 676, endPoint x: 1238, endPoint y: 668, distance: 13.5
click at [1249, 676] on link "Next" at bounding box center [1258, 683] width 43 height 20
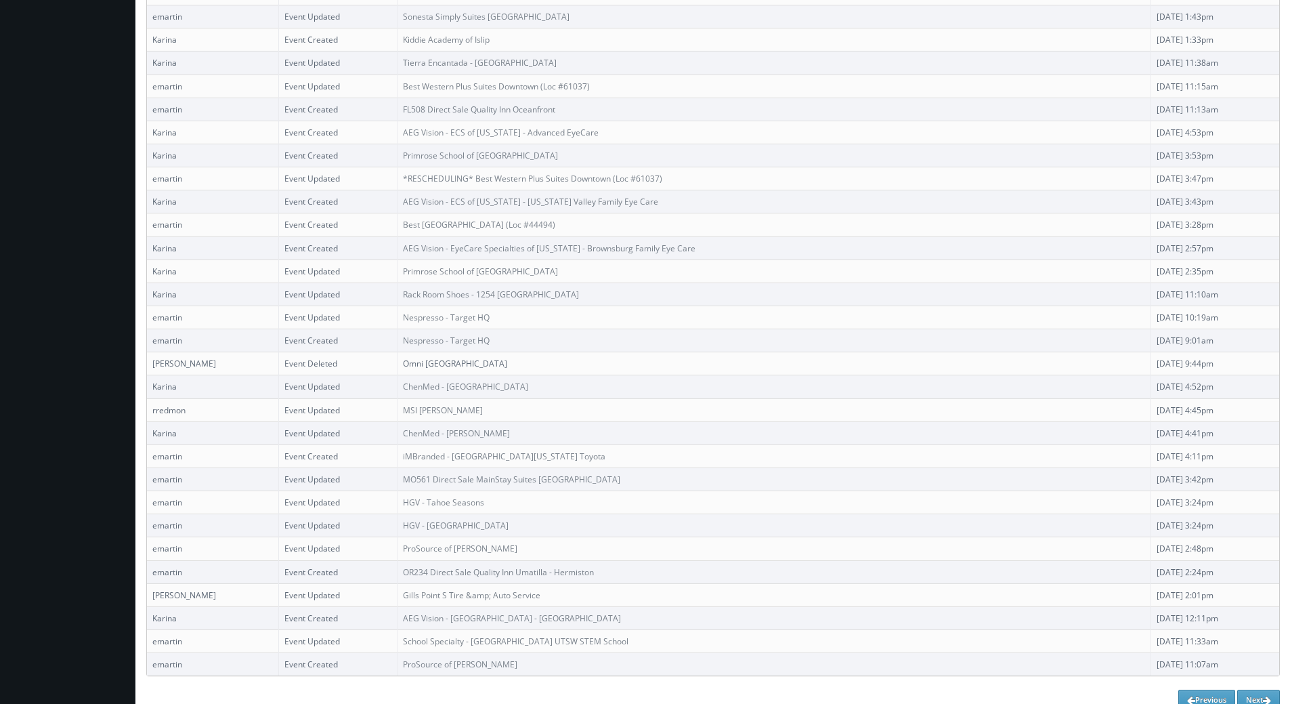
scroll to position [1777, 0]
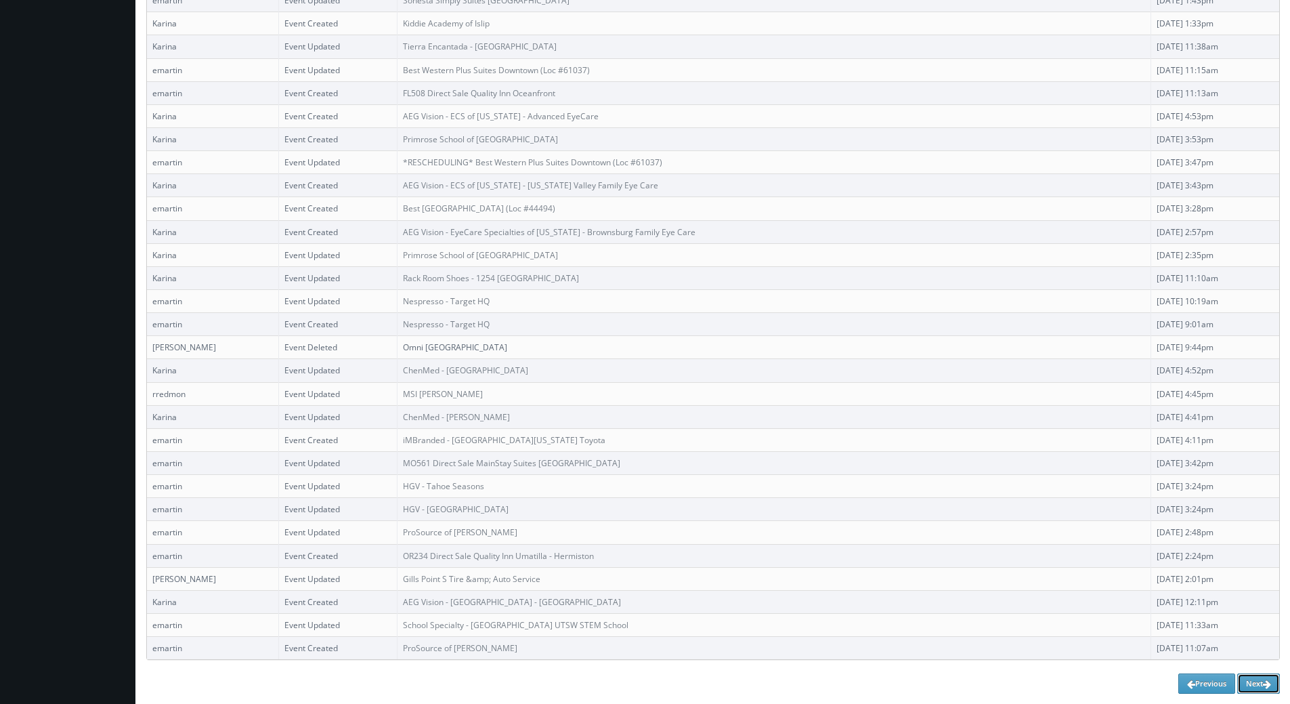
click at [1249, 676] on link "Next" at bounding box center [1258, 683] width 43 height 20
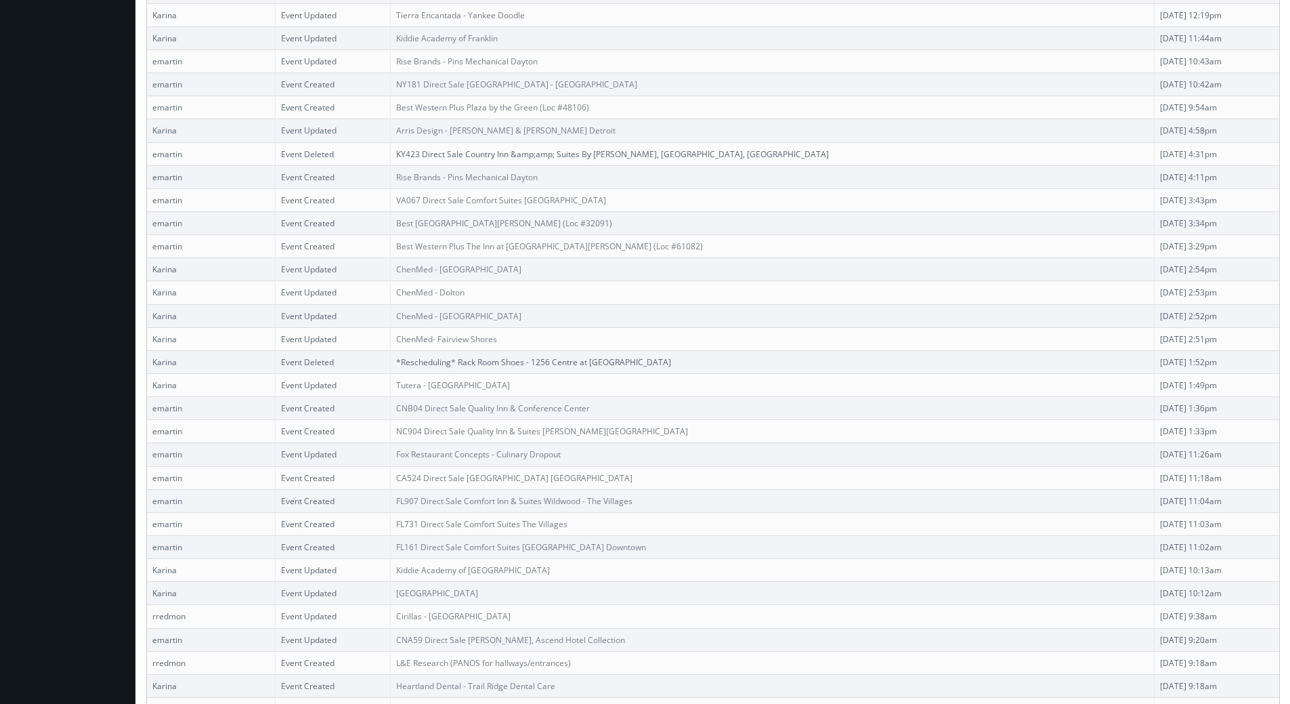
scroll to position [1777, 0]
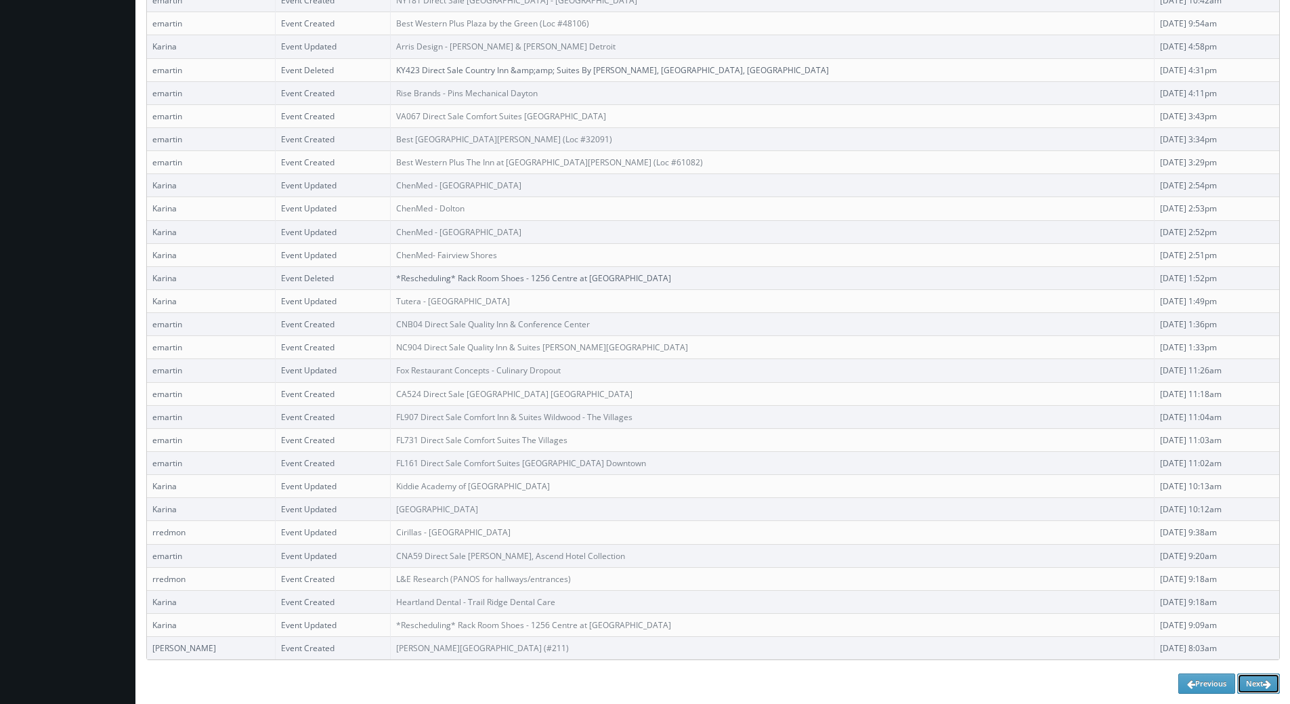
click at [1266, 687] on icon at bounding box center [1267, 683] width 8 height 9
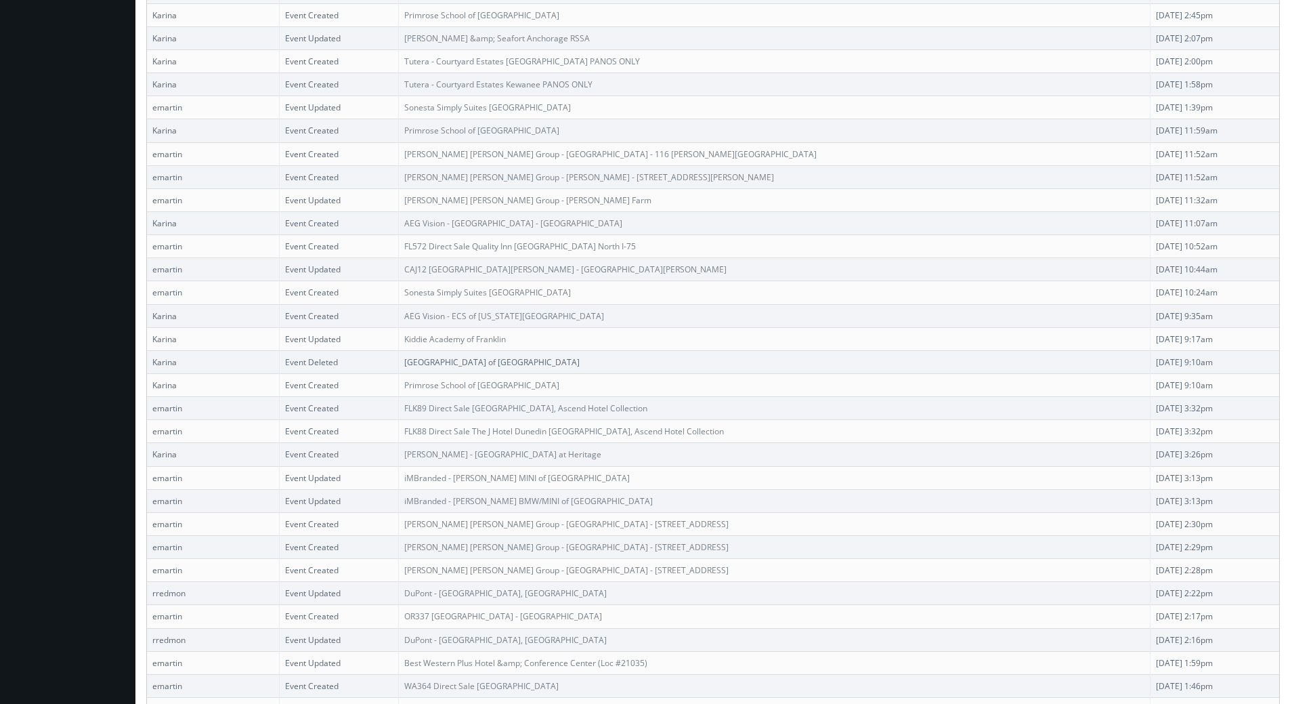
scroll to position [1777, 0]
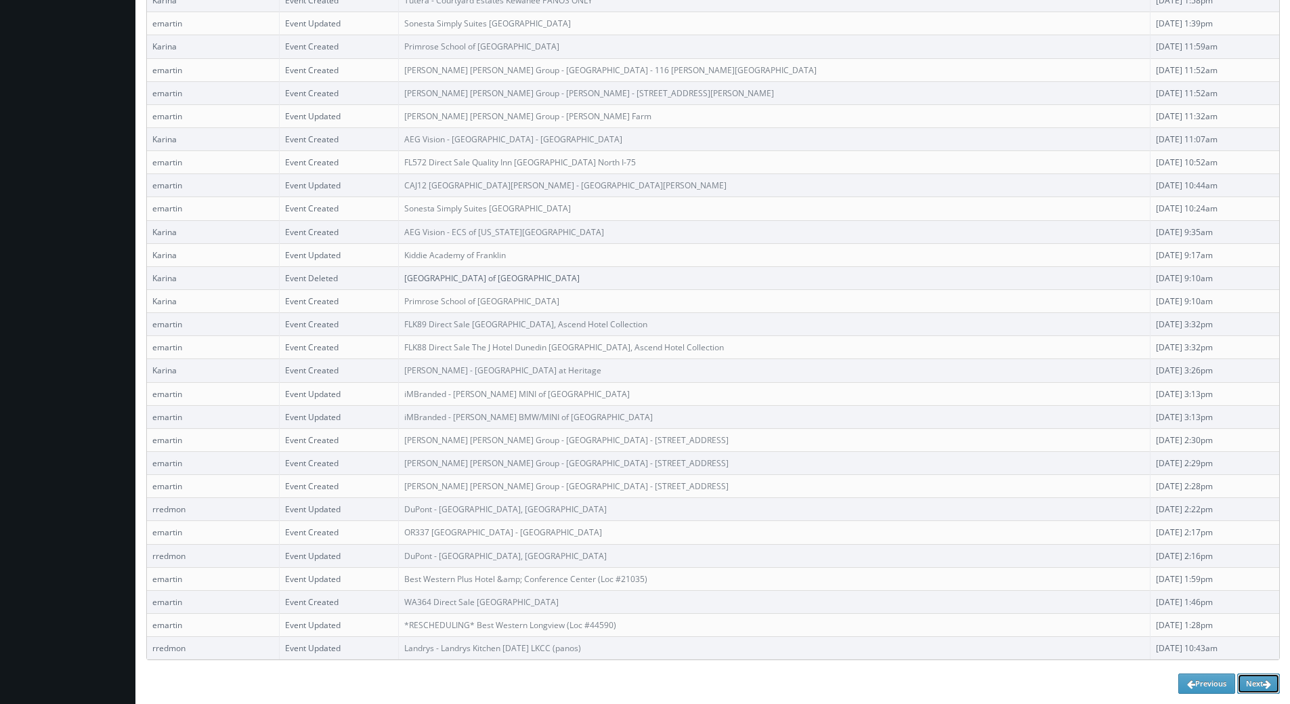
click at [1251, 680] on link "Next" at bounding box center [1258, 683] width 43 height 20
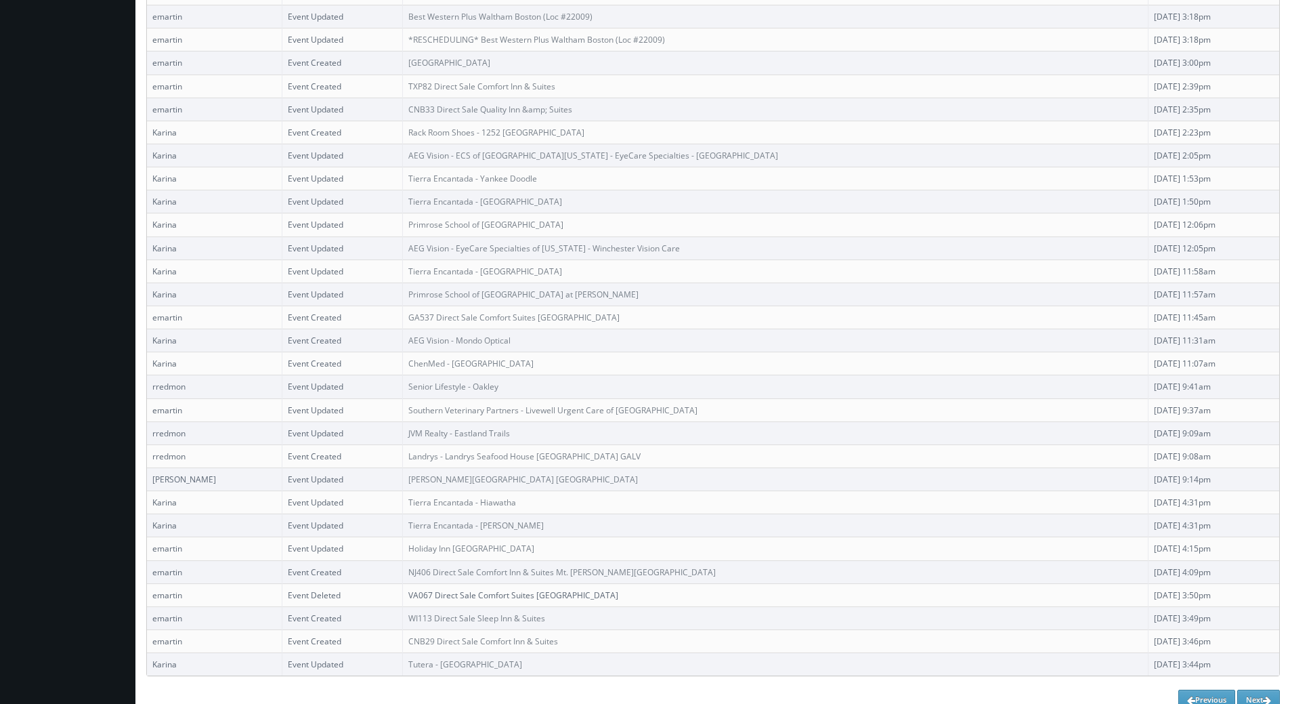
scroll to position [1777, 0]
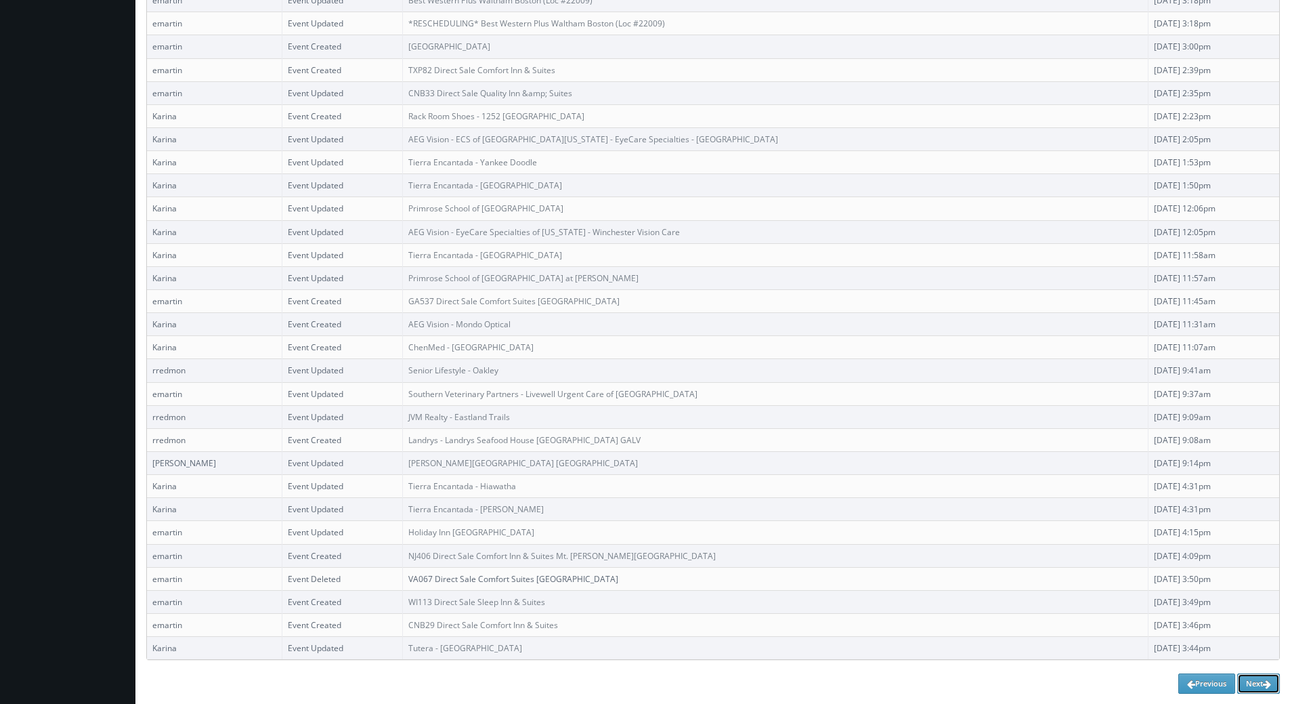
click at [1255, 676] on link "Next" at bounding box center [1258, 683] width 43 height 20
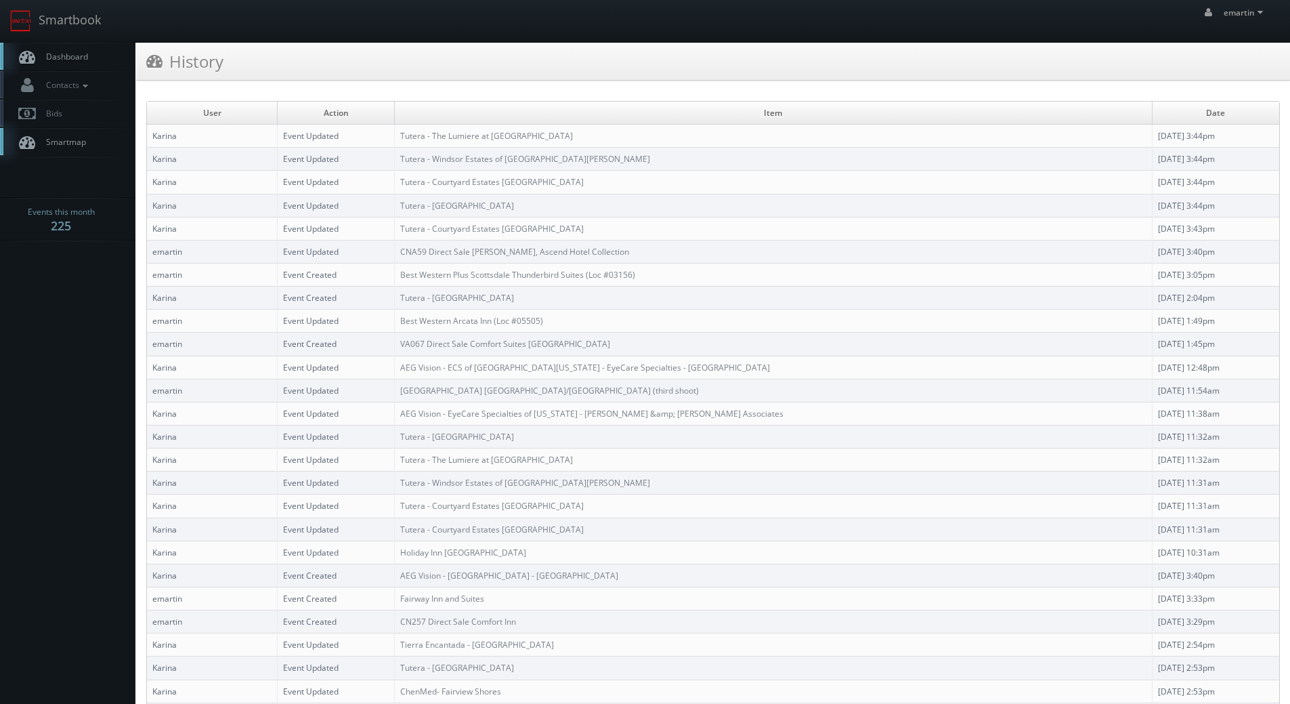
click at [56, 53] on span "Dashboard" at bounding box center [63, 57] width 49 height 12
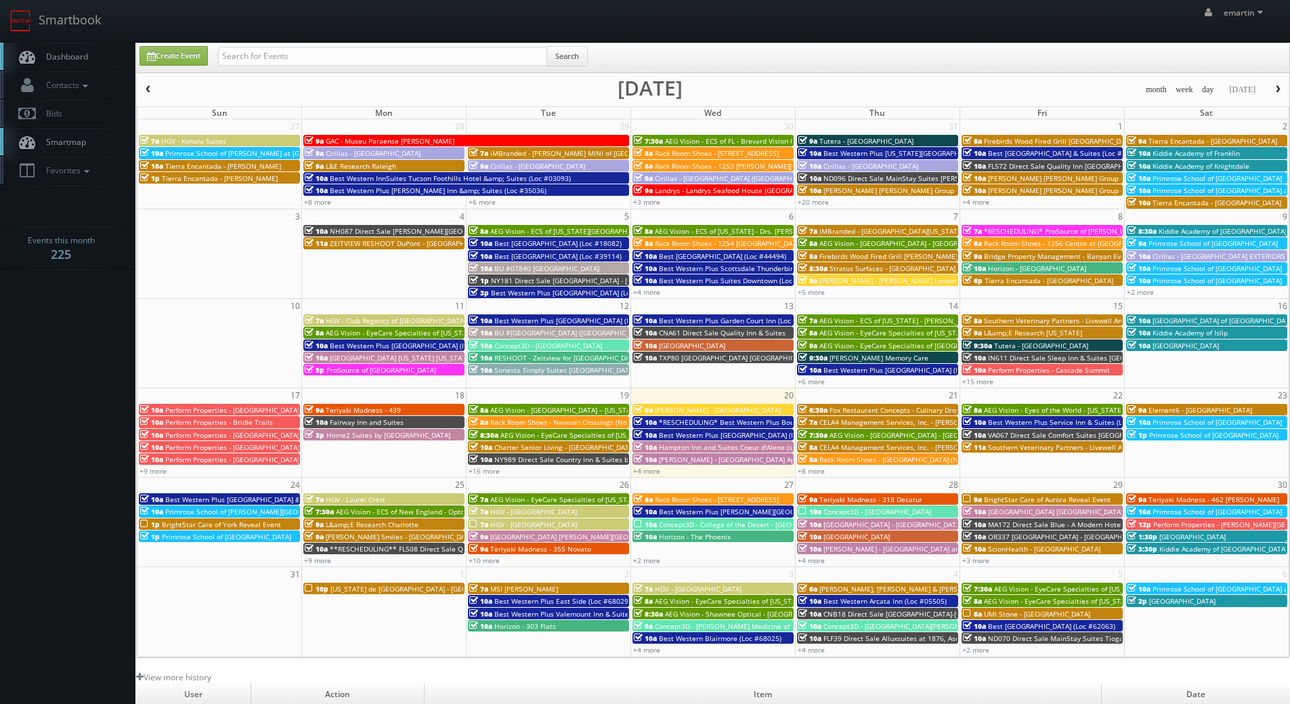
click at [668, 420] on span "*RESCHEDULING* Best Western Plus Boulder [GEOGRAPHIC_DATA] (Loc #06179)" at bounding box center [789, 421] width 261 height 9
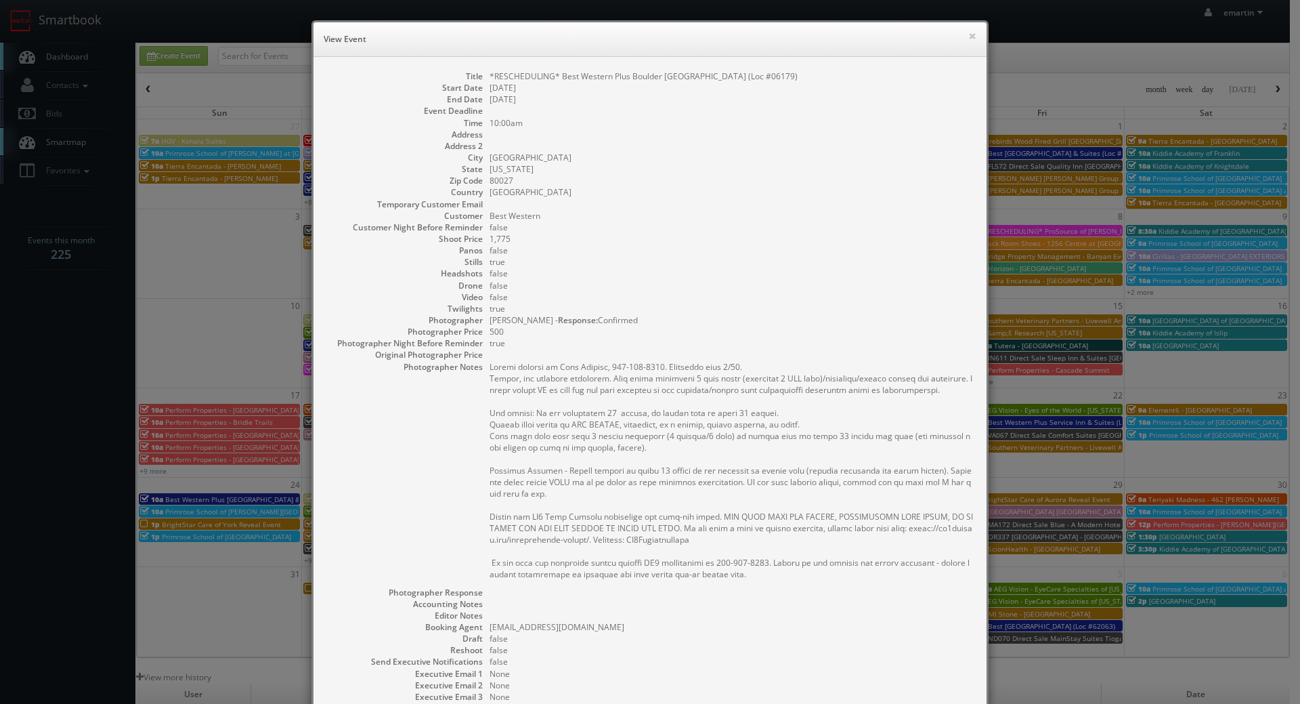
click at [734, 80] on dd "*RESCHEDULING* Best Western Plus Boulder [GEOGRAPHIC_DATA] (Loc #06179)" at bounding box center [731, 76] width 483 height 12
copy dd "06179"
click at [974, 26] on div "× View Event" at bounding box center [650, 39] width 673 height 35
click at [968, 31] on button "×" at bounding box center [972, 35] width 8 height 9
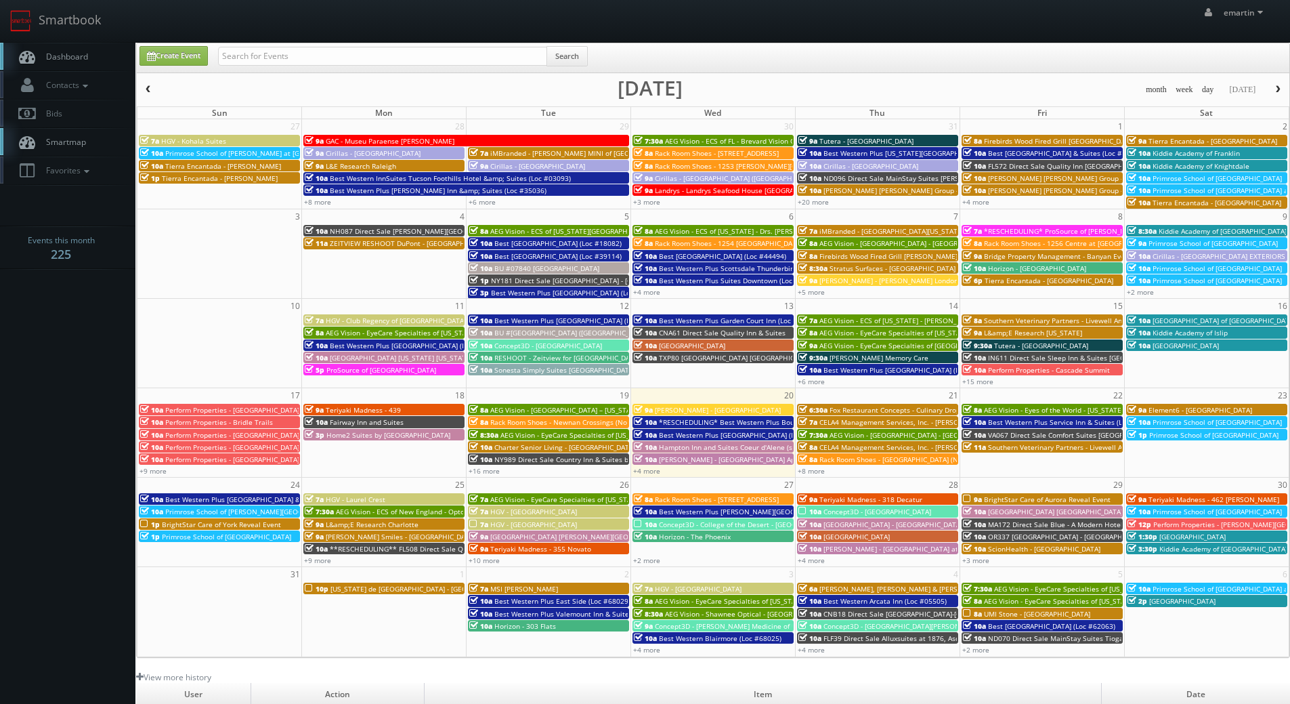
scroll to position [233, 0]
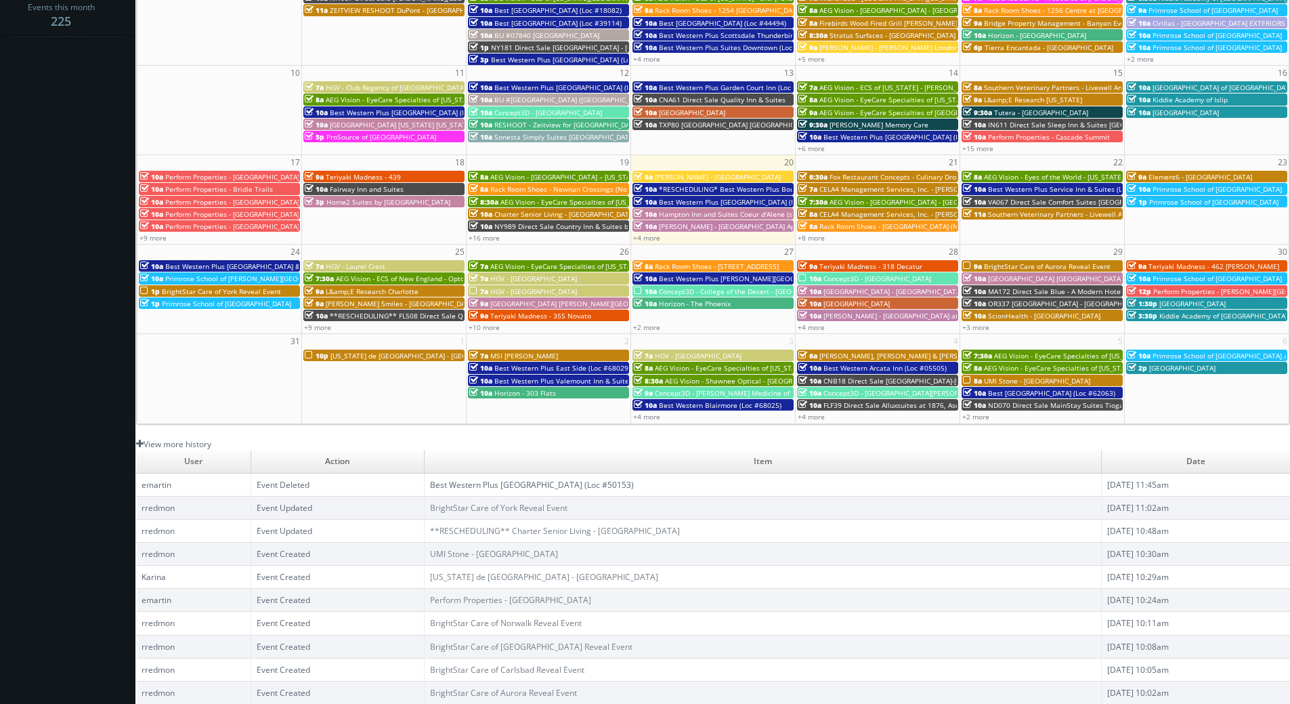
click at [190, 442] on link "View more history" at bounding box center [173, 444] width 75 height 12
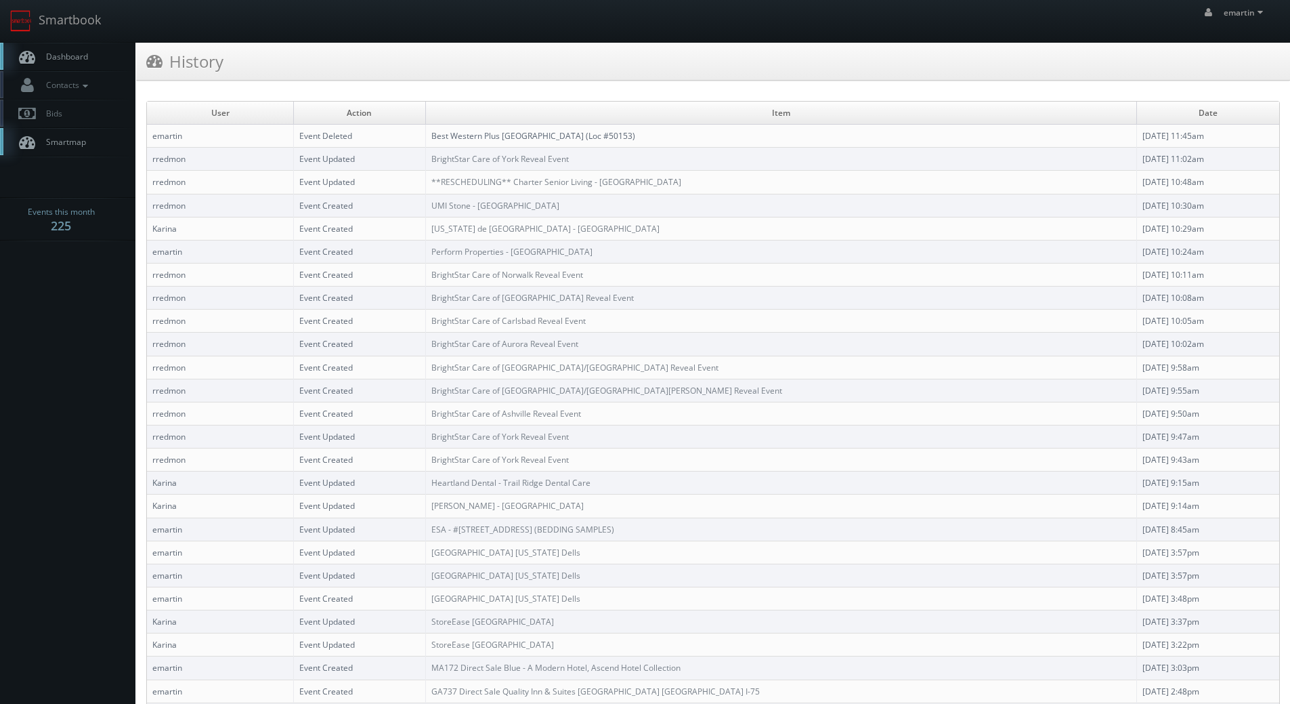
click at [899, 86] on div "History" at bounding box center [713, 67] width 1154 height 48
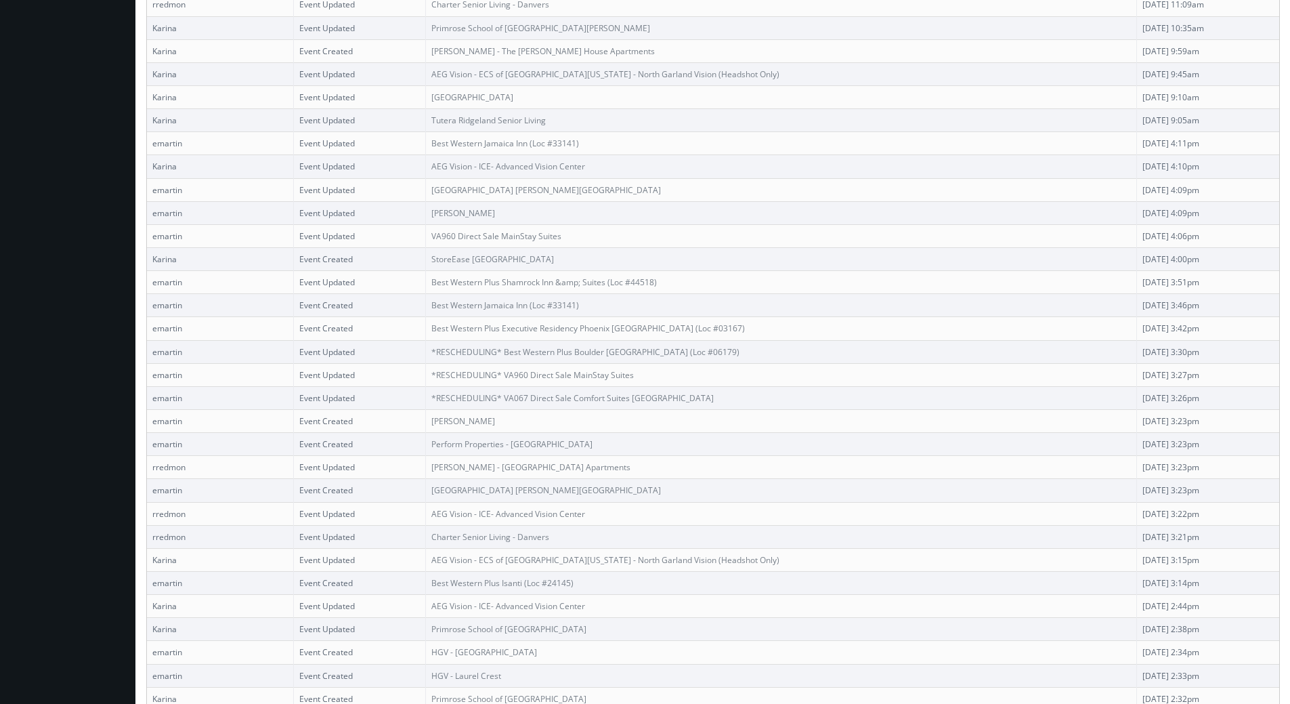
drag, startPoint x: 1192, startPoint y: 354, endPoint x: 151, endPoint y: 343, distance: 1040.8
click at [151, 343] on tr "emartin Event Updated *RESCHEDULING* Best Western Plus Boulder [GEOGRAPHIC_DATA…" at bounding box center [713, 351] width 1132 height 23
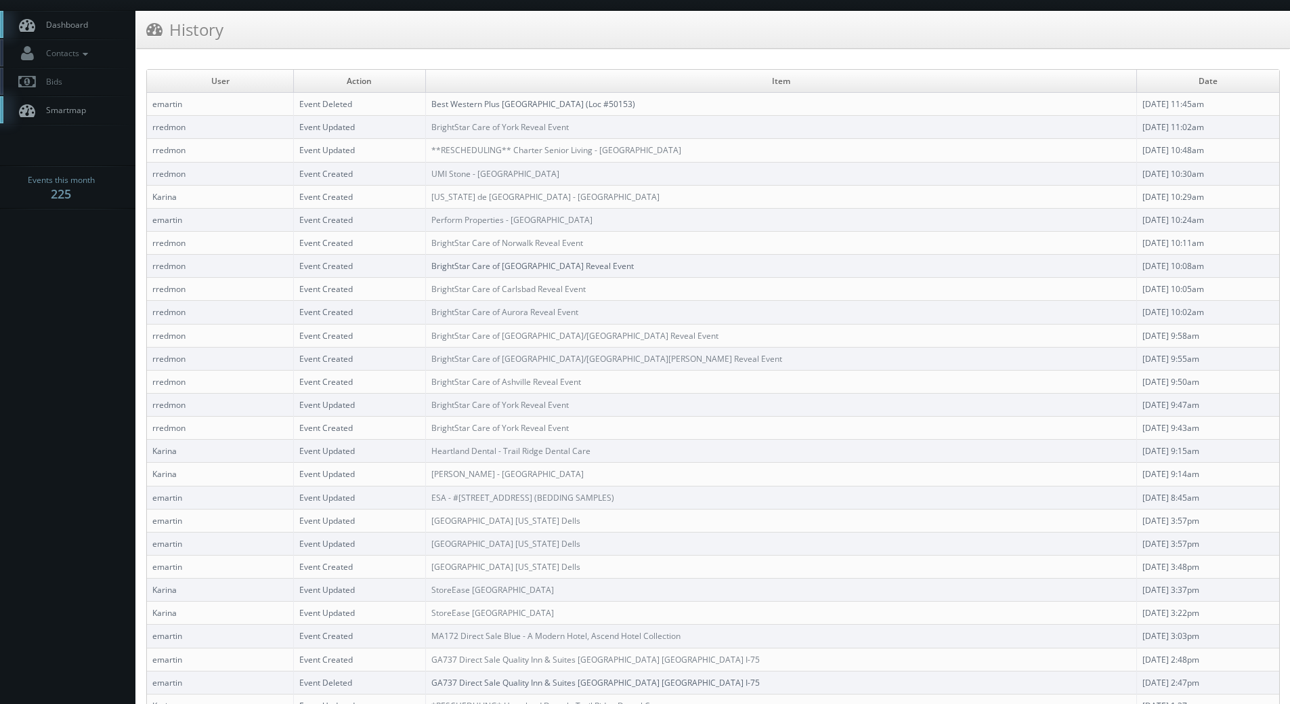
scroll to position [0, 0]
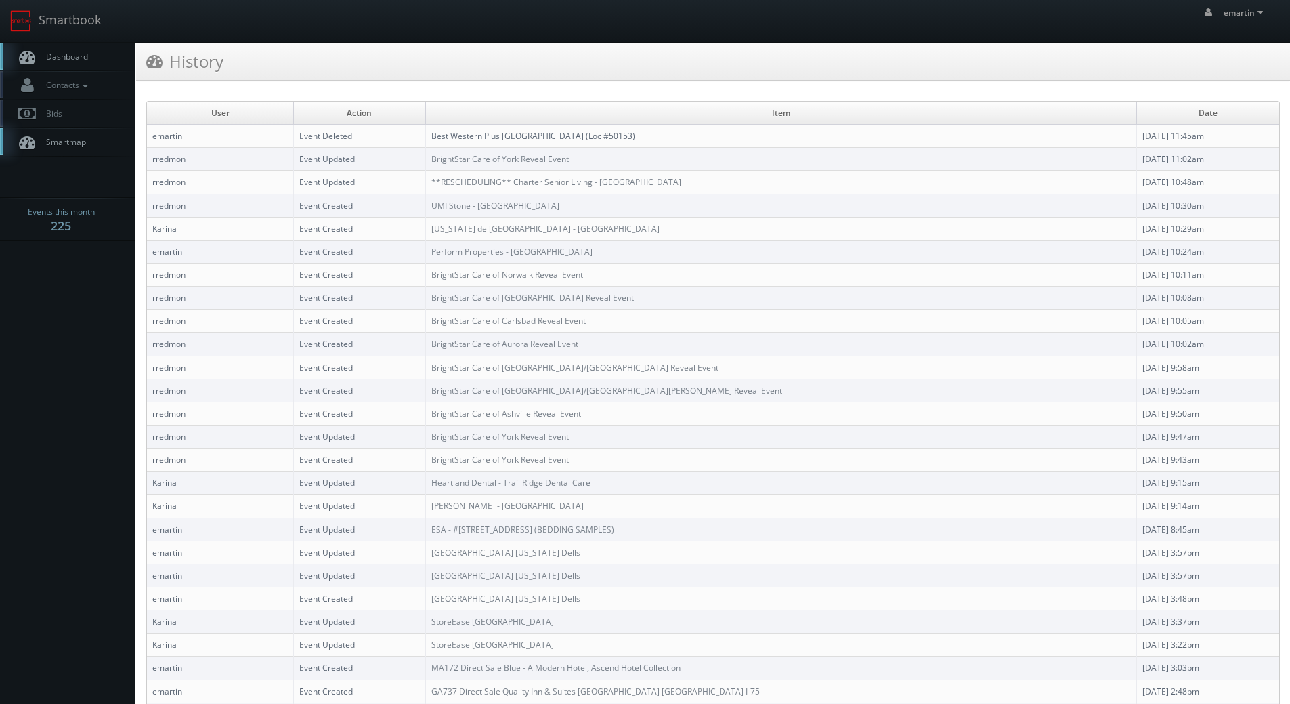
click at [72, 58] on span "Dashboard" at bounding box center [63, 57] width 49 height 12
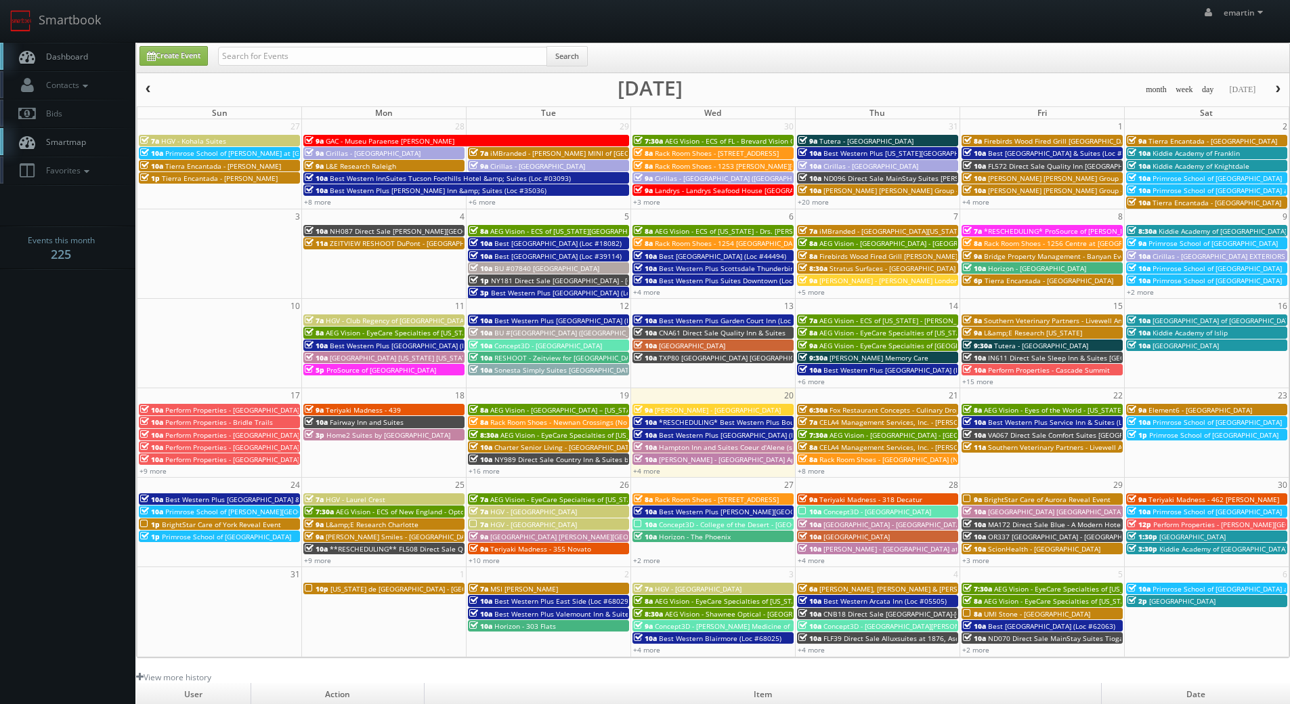
click at [73, 343] on body "Smartbook Toggle Side Navigation Toggle Top Navigation emartin emartin Profile …" at bounding box center [645, 468] width 1290 height 937
